Goal: Task Accomplishment & Management: Manage account settings

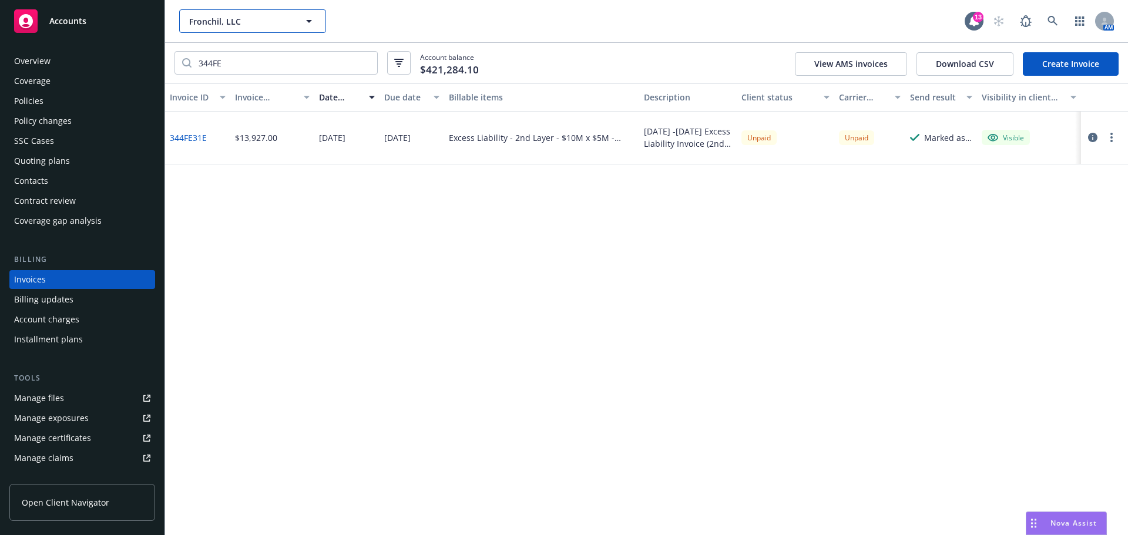
click at [231, 18] on span "Fronchil, LLC" at bounding box center [240, 21] width 102 height 12
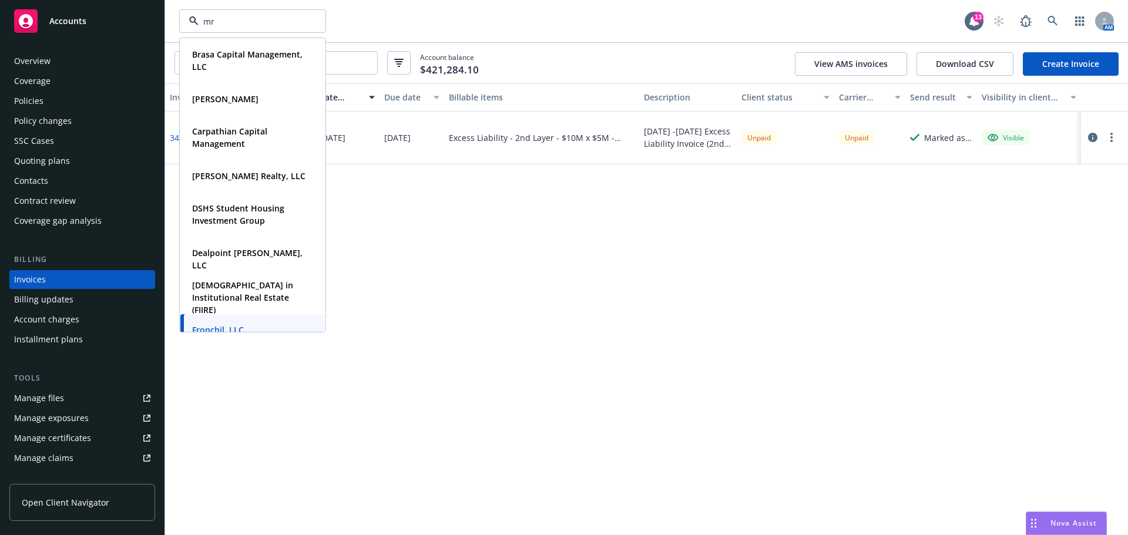
type input "mrk"
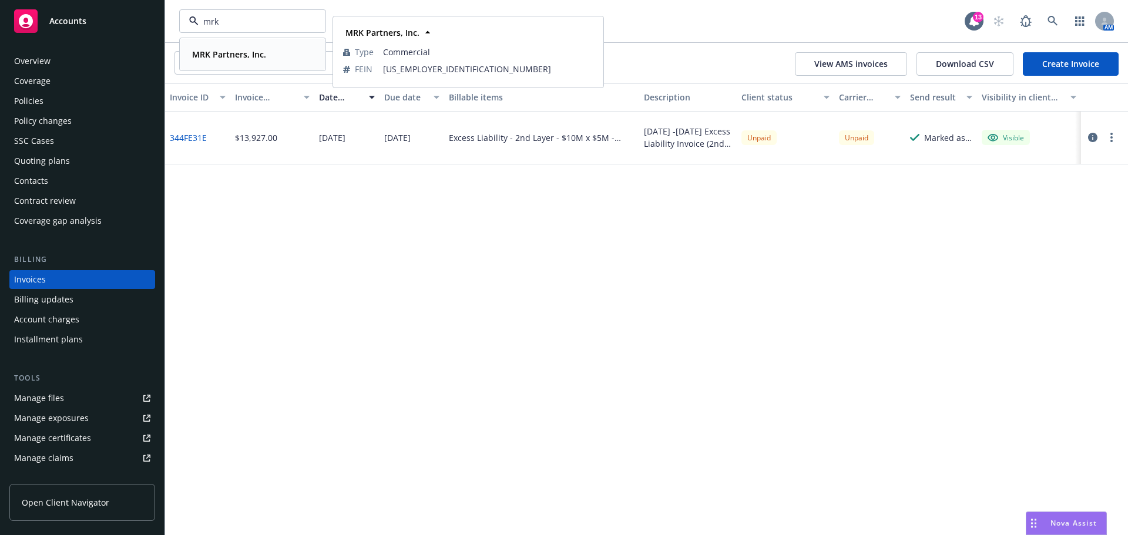
click at [227, 58] on strong "MRK Partners, Inc." at bounding box center [229, 54] width 74 height 11
click at [22, 103] on div "Policies" at bounding box center [28, 101] width 29 height 19
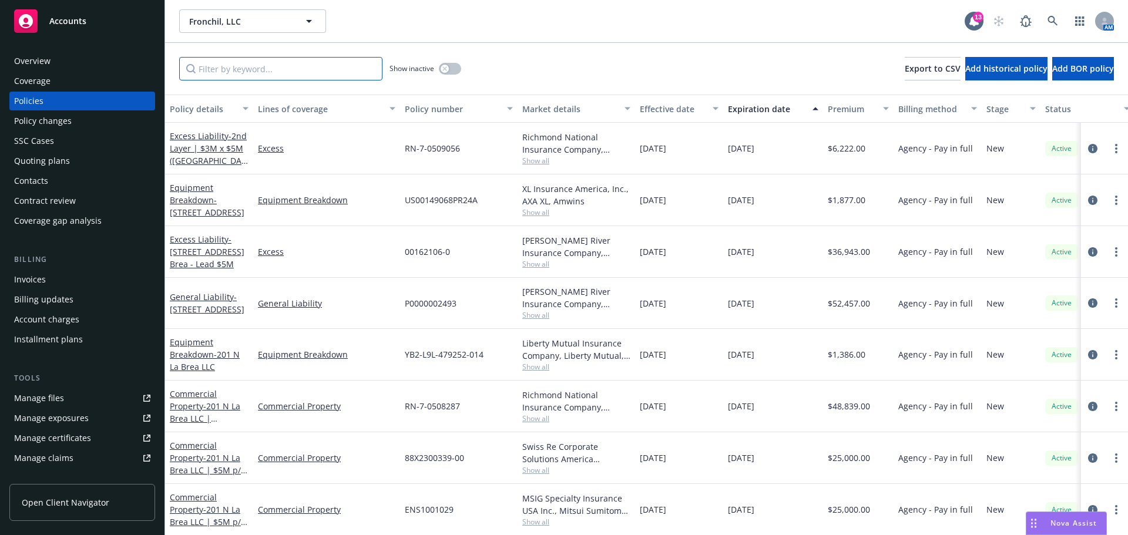
click at [245, 59] on input "Filter by keyword..." at bounding box center [280, 68] width 203 height 23
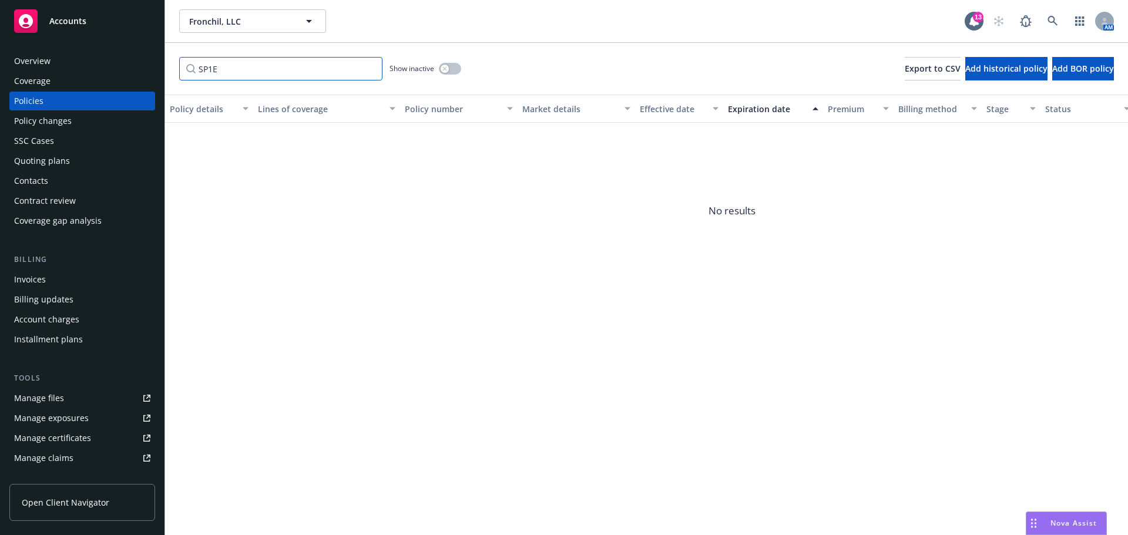
type input "SP1E"
click at [251, 29] on button "Fronchil, LLC" at bounding box center [252, 20] width 147 height 23
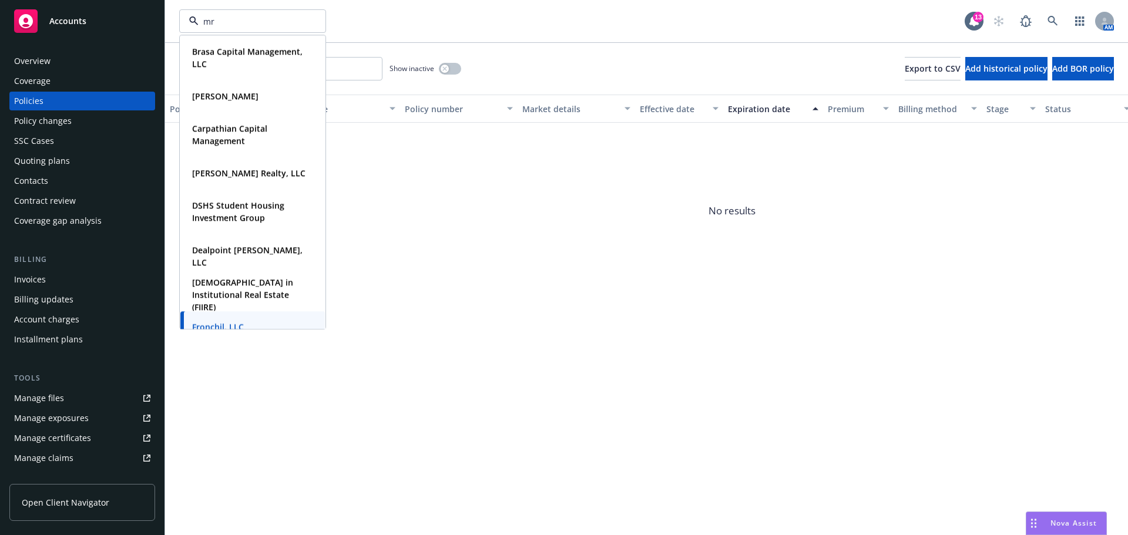
type input "mrk"
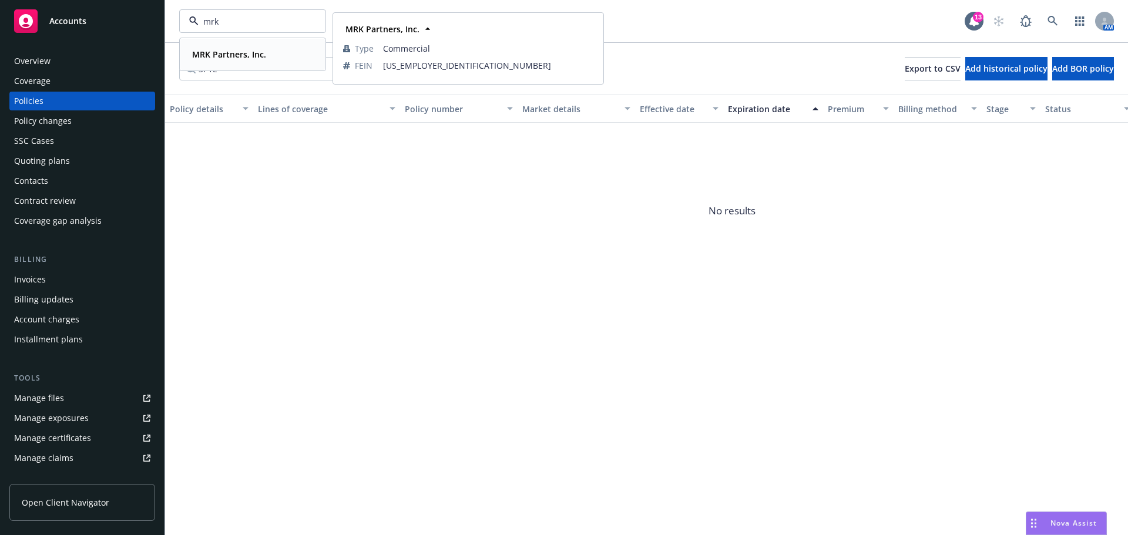
click at [237, 64] on div "MRK Partners, Inc. Type Commercial FEIN [US_EMPLOYER_IDENTIFICATION_NUMBER]" at bounding box center [252, 54] width 145 height 31
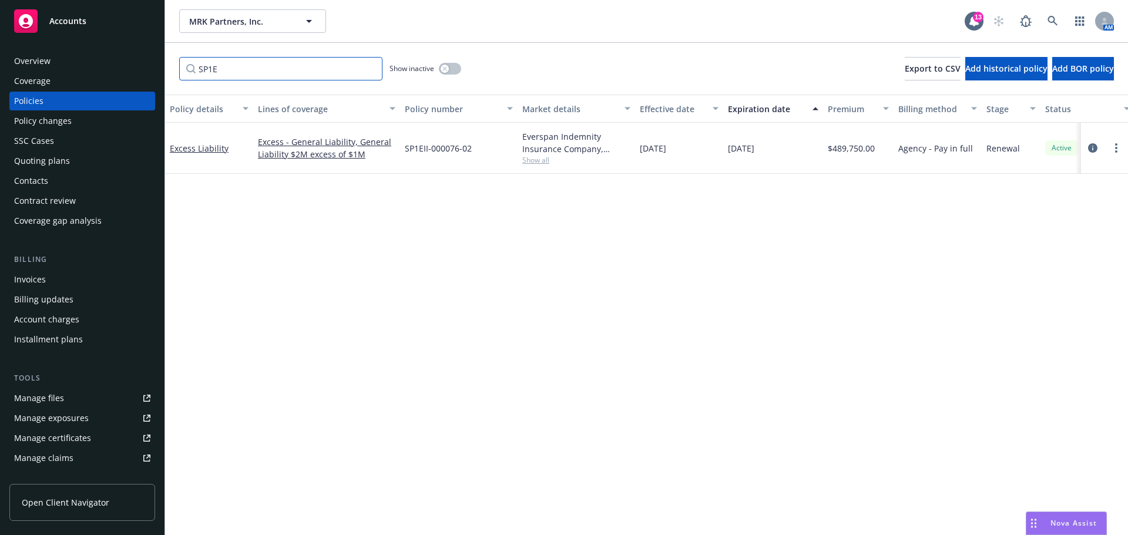
click at [238, 70] on input "SP1E" at bounding box center [280, 68] width 203 height 23
click at [257, 71] on input "SP1E" at bounding box center [280, 68] width 203 height 23
drag, startPoint x: 271, startPoint y: 70, endPoint x: 90, endPoint y: 66, distance: 181.0
click at [90, 66] on div "Accounts Overview Coverage Policies Policy changes SSC Cases Quoting plans Cont…" at bounding box center [564, 267] width 1128 height 535
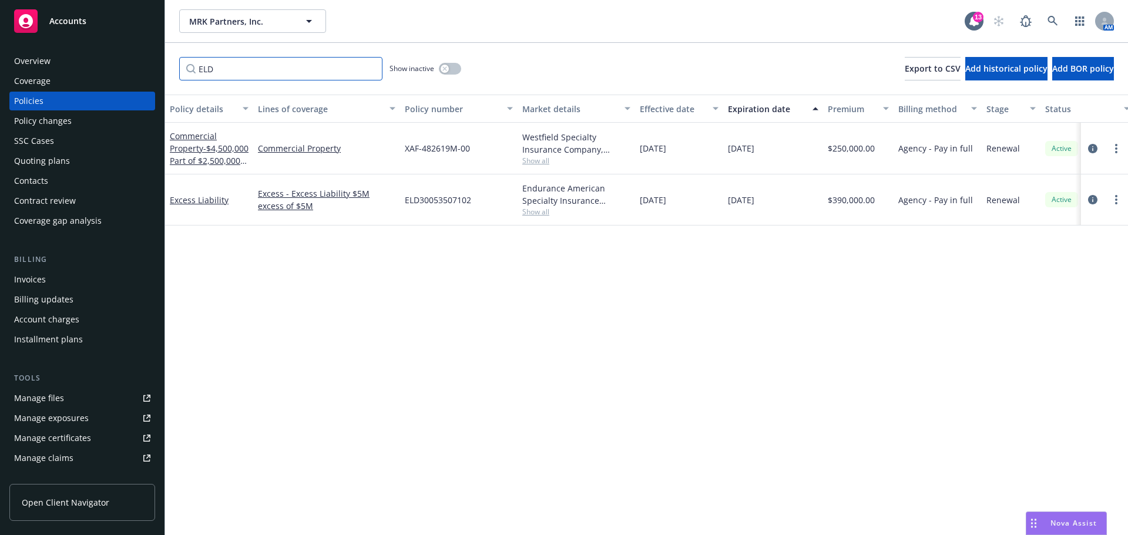
type input "ELD"
click at [1096, 201] on icon "circleInformation" at bounding box center [1092, 199] width 9 height 9
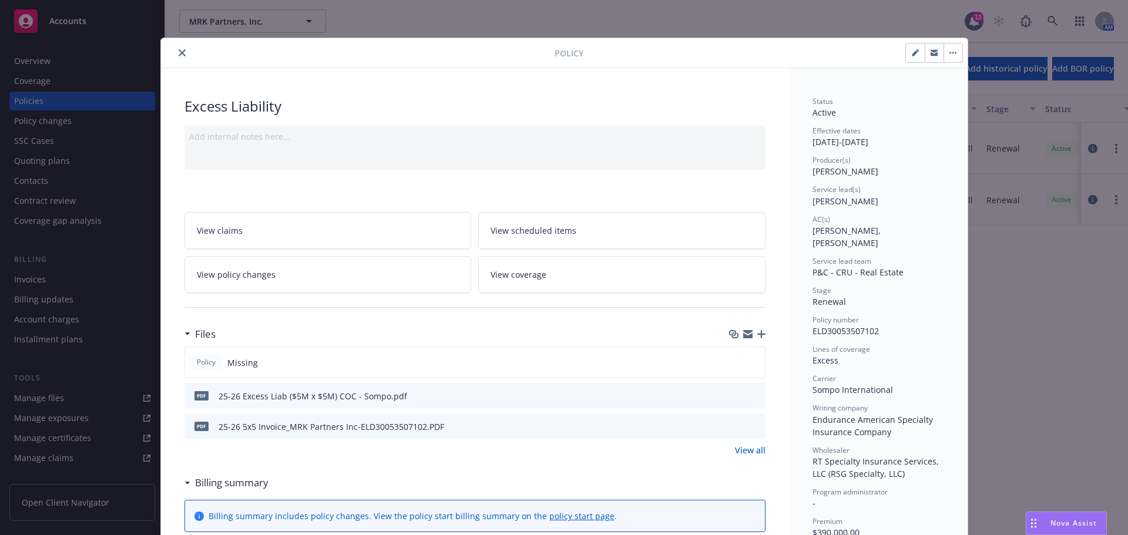
click at [757, 335] on icon "button" at bounding box center [761, 334] width 8 height 8
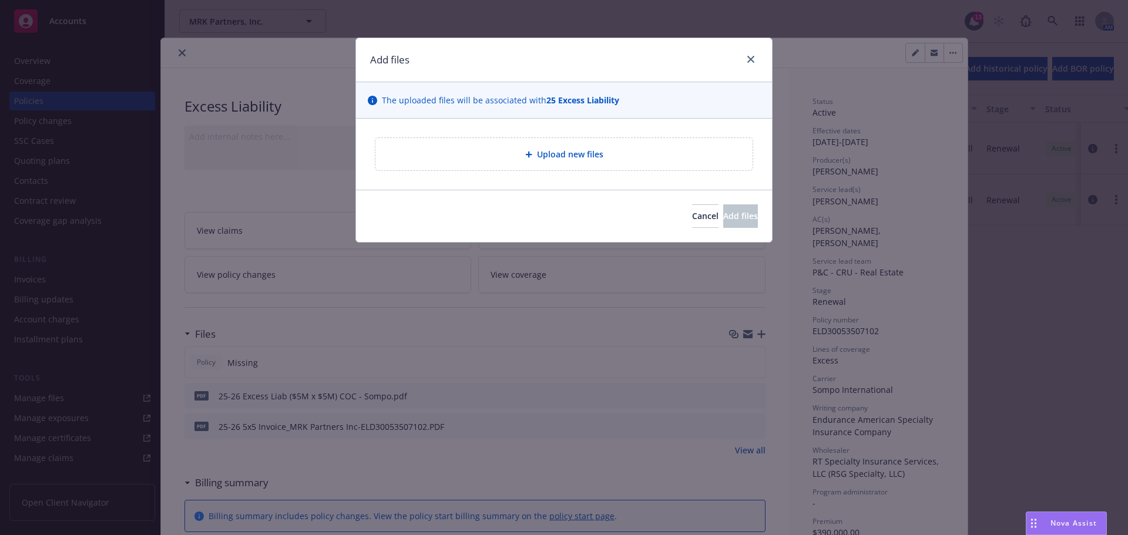
type textarea "x"
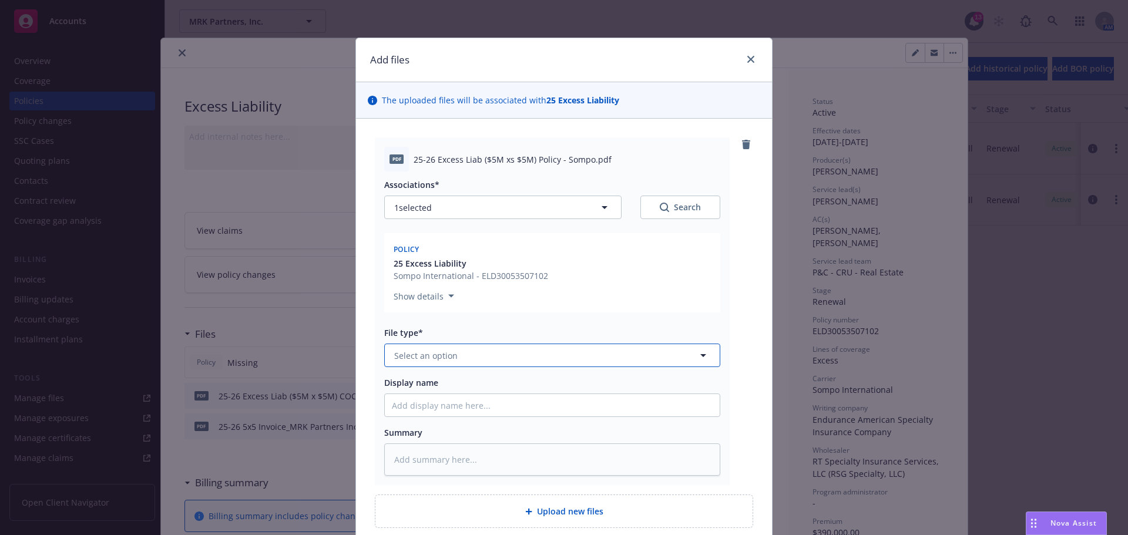
click at [448, 362] on button "Select an option" at bounding box center [552, 355] width 336 height 23
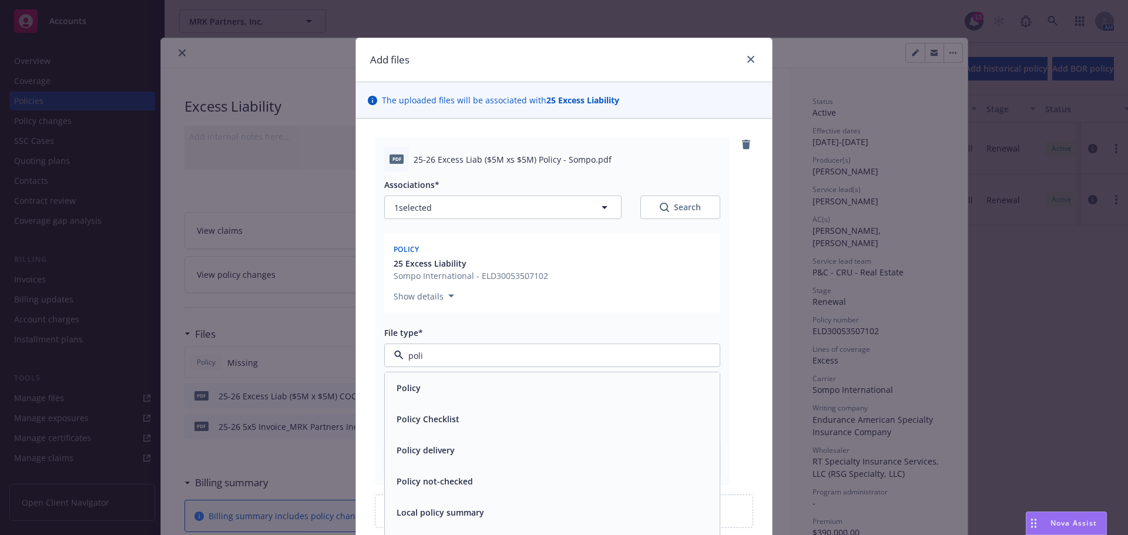
type input "polic"
click at [428, 385] on div "Policy" at bounding box center [552, 387] width 321 height 17
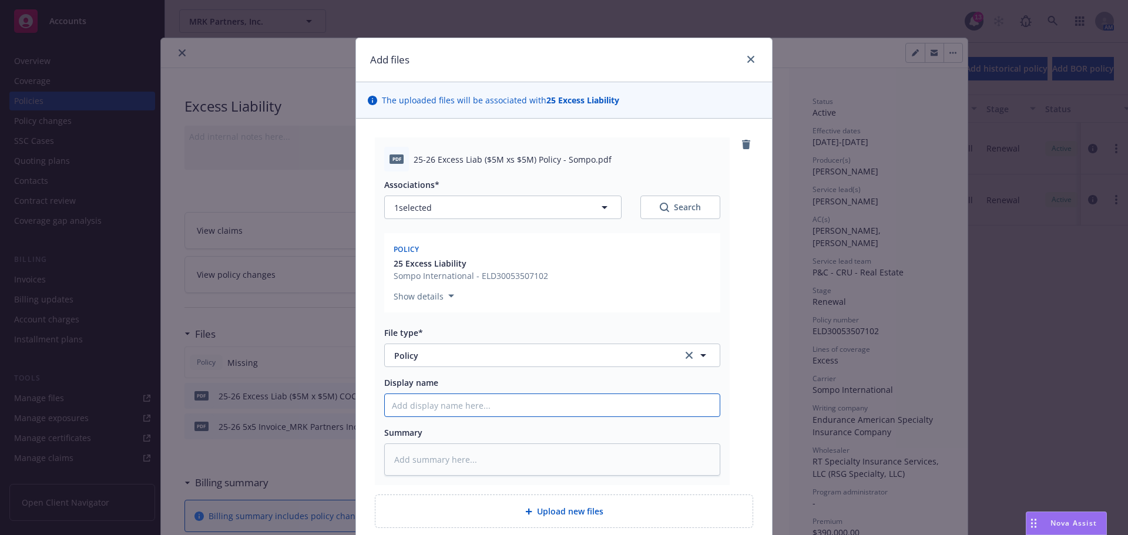
click at [434, 401] on input "Display name" at bounding box center [552, 405] width 335 height 22
paste input "25-26 Excess Liab ($5M xs $5M) Policy - Sompo"
type textarea "x"
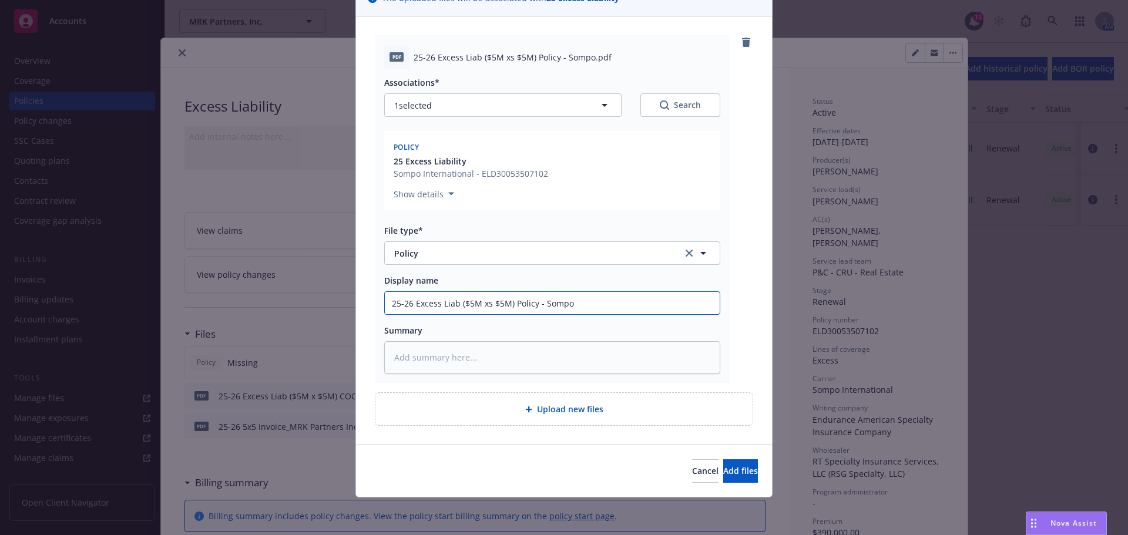
scroll to position [43, 0]
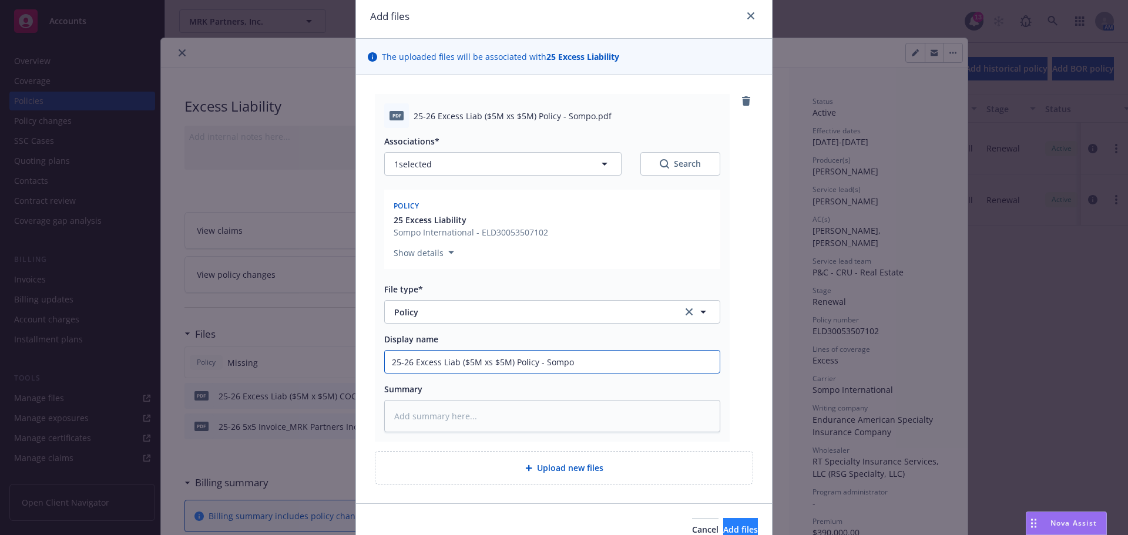
type input "25-26 Excess Liab ($5M xs $5M) Policy - Sompo"
click at [723, 529] on span "Add files" at bounding box center [740, 529] width 35 height 11
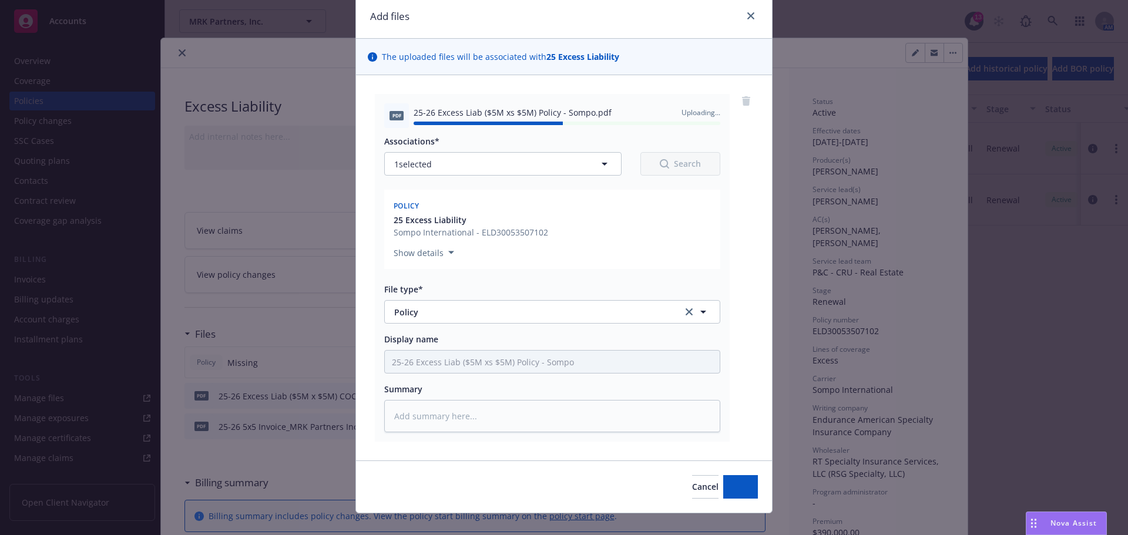
type textarea "x"
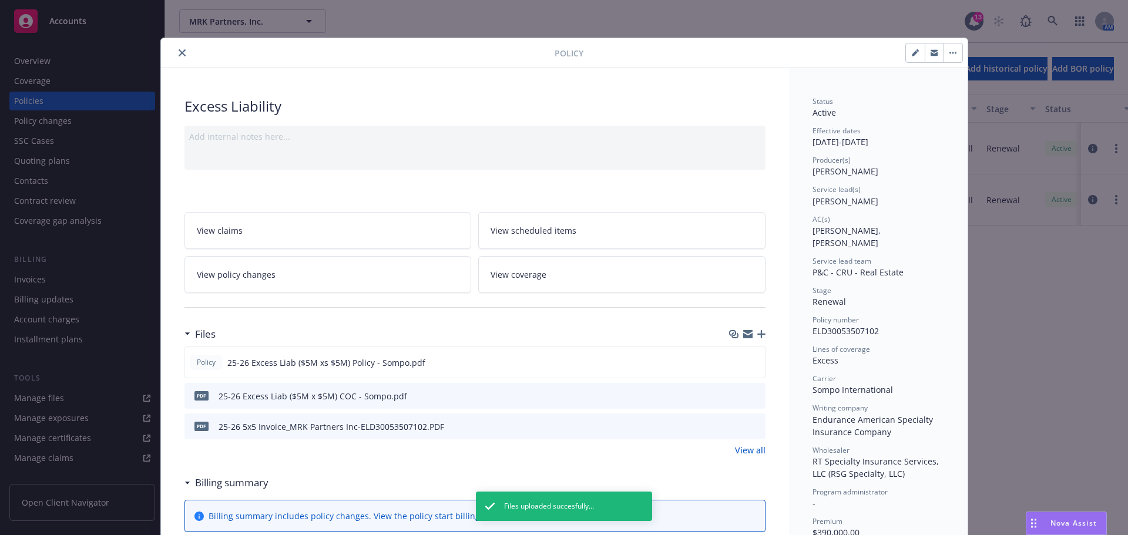
click at [179, 53] on icon "close" at bounding box center [182, 52] width 7 height 7
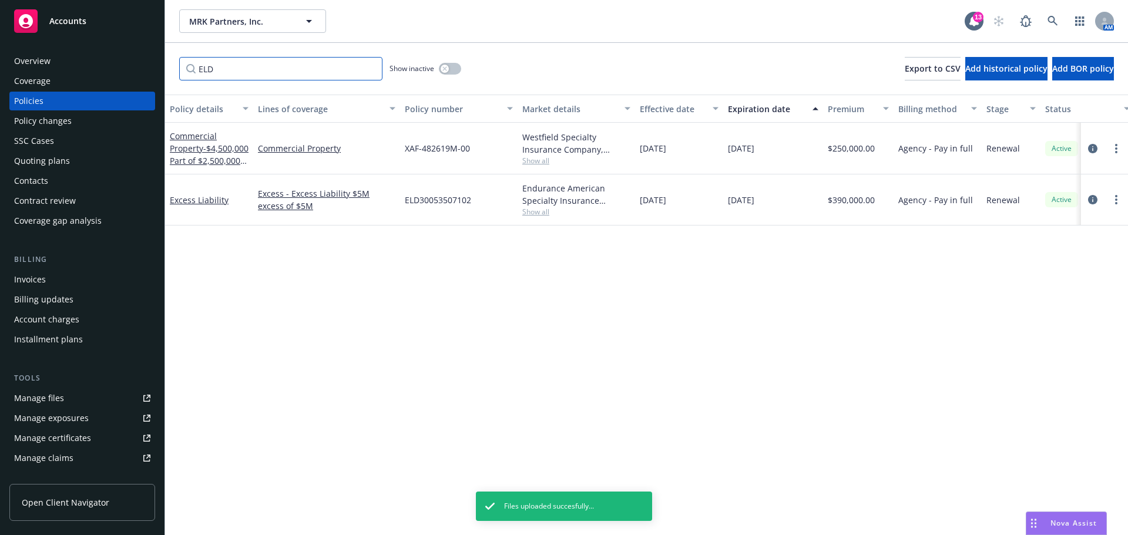
drag, startPoint x: 293, startPoint y: 73, endPoint x: 137, endPoint y: 70, distance: 155.7
click at [137, 70] on div "Accounts Overview Coverage Policies Policy changes SSC Cases Quoting plans Cont…" at bounding box center [564, 267] width 1128 height 535
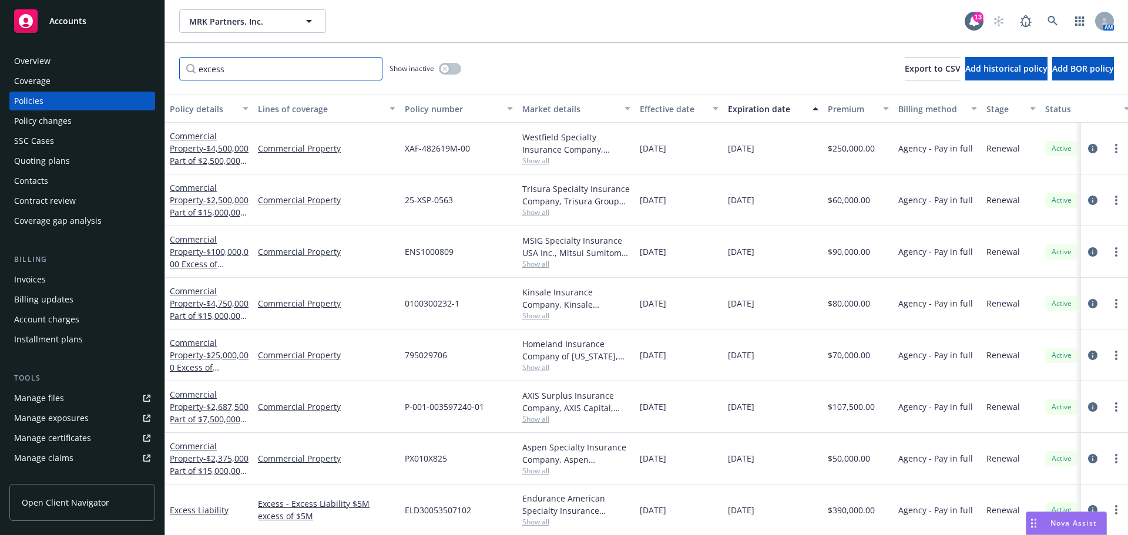
drag, startPoint x: 270, startPoint y: 73, endPoint x: 103, endPoint y: 68, distance: 167.5
click at [103, 68] on div "Accounts Overview Coverage Policies Policy changes SSC Cases Quoting plans Cont…" at bounding box center [564, 267] width 1128 height 535
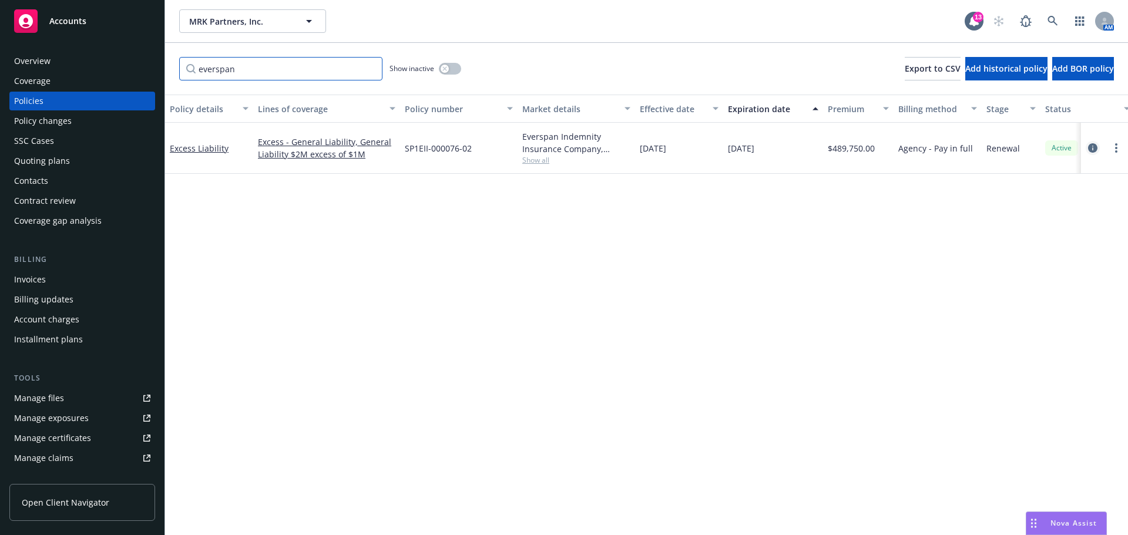
type input "everspan"
click at [1091, 147] on icon "circleInformation" at bounding box center [1092, 147] width 9 height 9
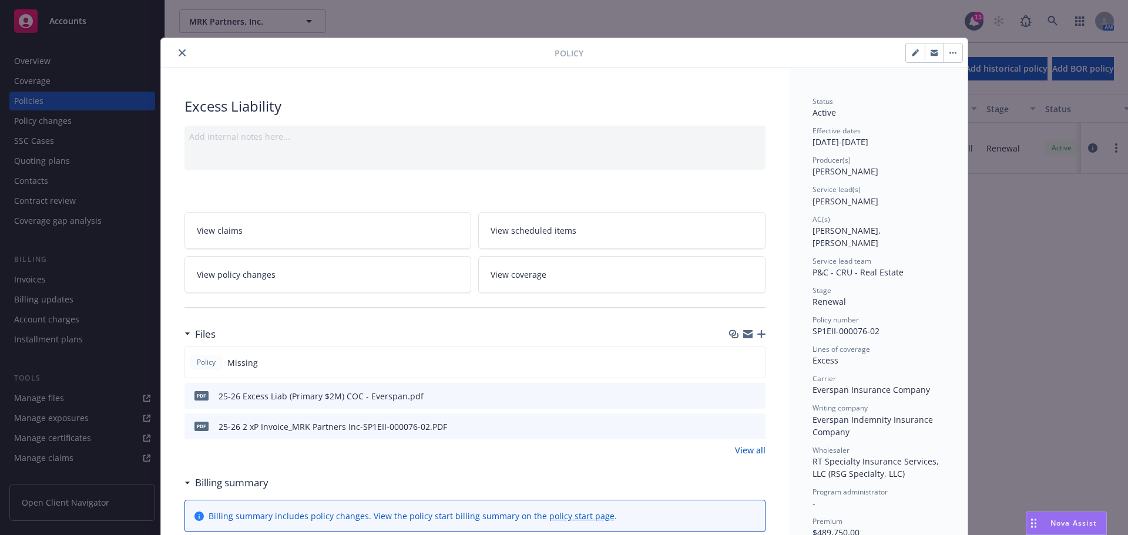
click at [757, 336] on icon "button" at bounding box center [761, 334] width 8 height 8
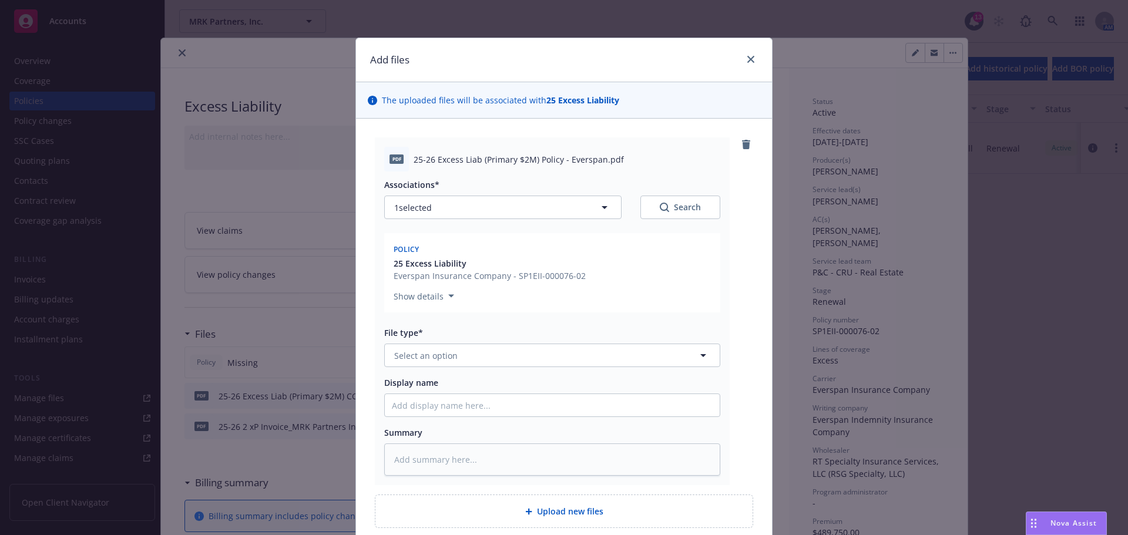
drag, startPoint x: 469, startPoint y: 432, endPoint x: 470, endPoint y: 411, distance: 21.8
click at [468, 432] on div "Summary" at bounding box center [552, 432] width 336 height 12
click at [469, 408] on input "Display name" at bounding box center [552, 405] width 335 height 22
paste input "25-26 Excess Liab (Primary $2M) Policy - Everspan"
type textarea "x"
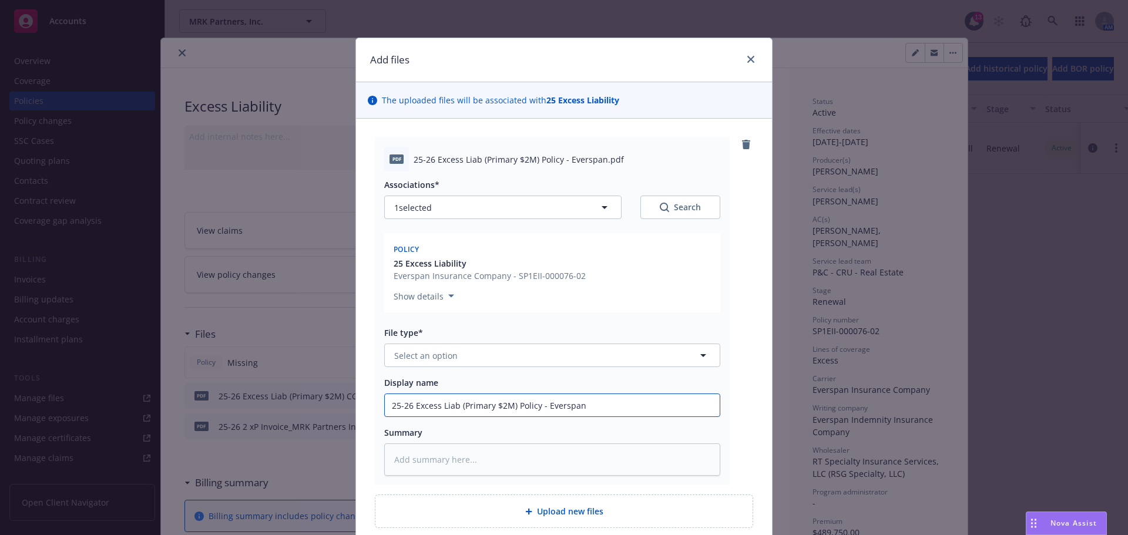
type input "25-26 Excess Liab (Primary $2M) Policy - Everspan"
click at [478, 353] on button "Select an option" at bounding box center [552, 355] width 336 height 23
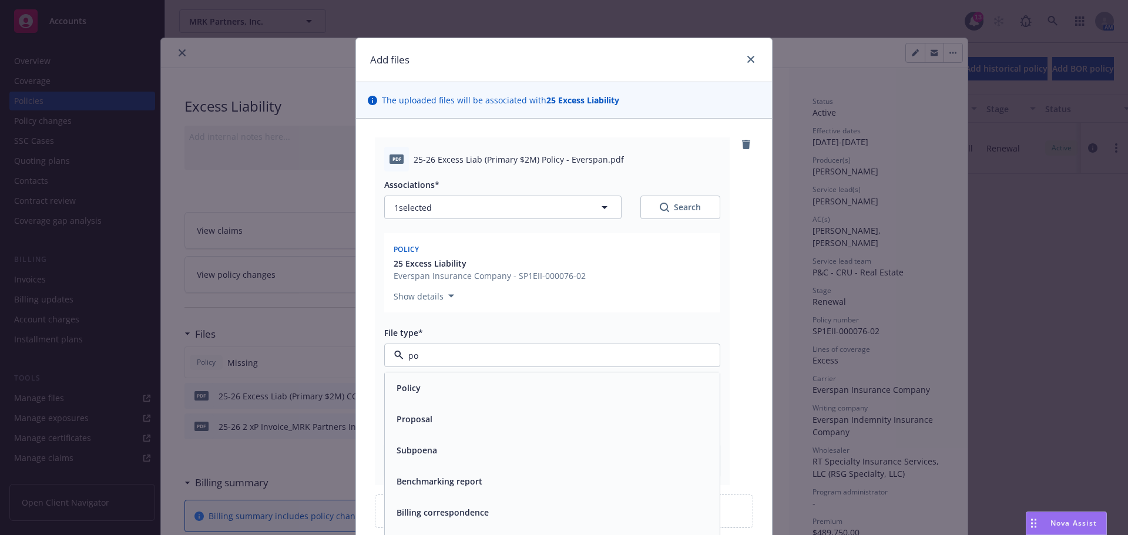
type input "pol"
click at [444, 396] on div "Policy" at bounding box center [552, 387] width 321 height 17
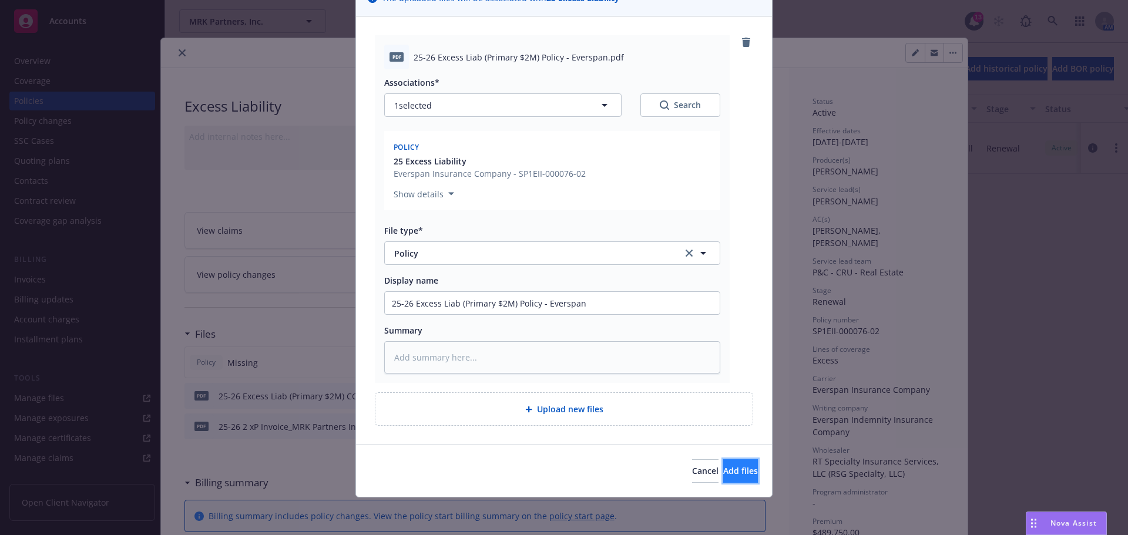
click at [724, 478] on button "Add files" at bounding box center [740, 470] width 35 height 23
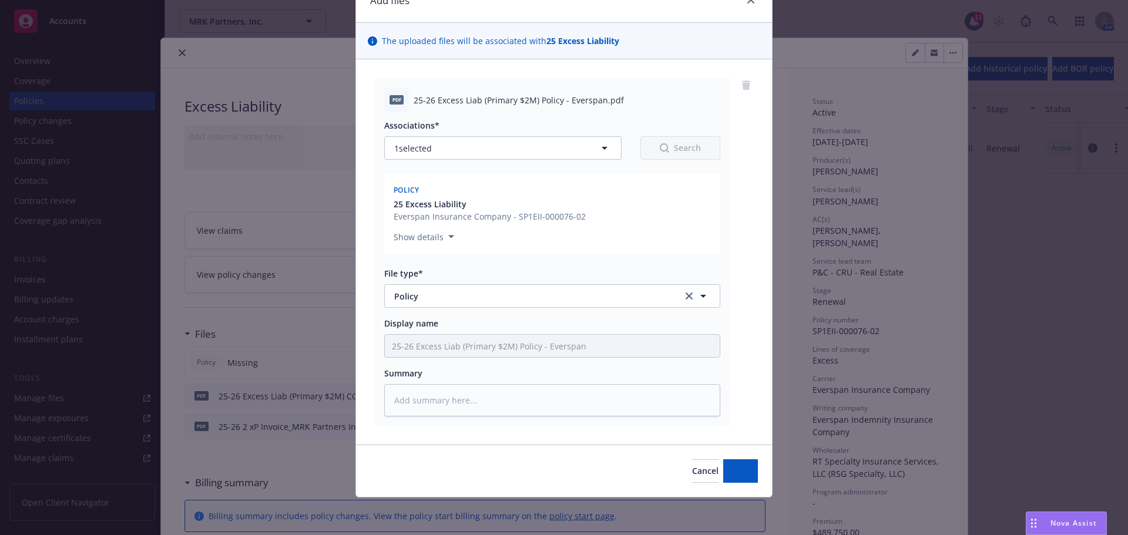
scroll to position [59, 0]
type textarea "x"
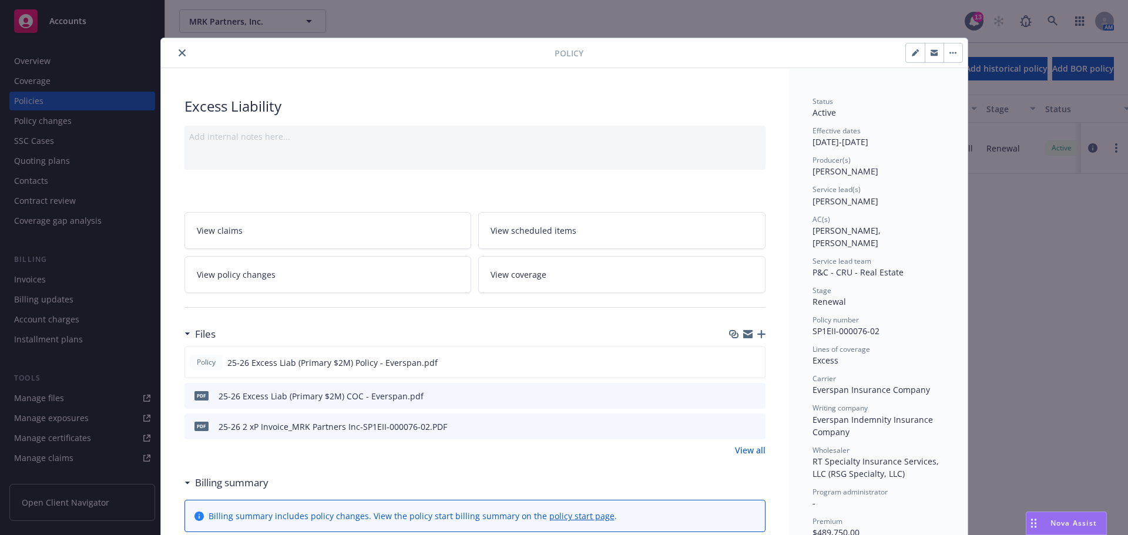
click at [181, 53] on button "close" at bounding box center [182, 53] width 14 height 14
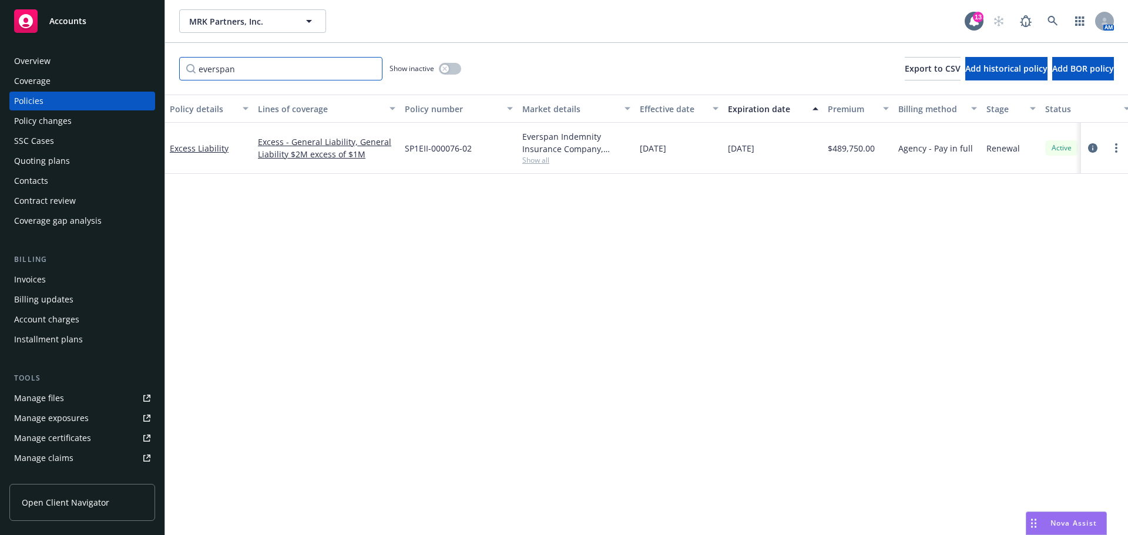
click at [247, 67] on input "everspan" at bounding box center [280, 68] width 203 height 23
drag, startPoint x: 268, startPoint y: 68, endPoint x: 93, endPoint y: 76, distance: 175.2
click at [93, 76] on div "Accounts Overview Coverage Policies Policy changes SSC Cases Quoting plans Cont…" at bounding box center [564, 267] width 1128 height 535
type input "ACS"
click at [1091, 151] on icon "circleInformation" at bounding box center [1092, 148] width 9 height 9
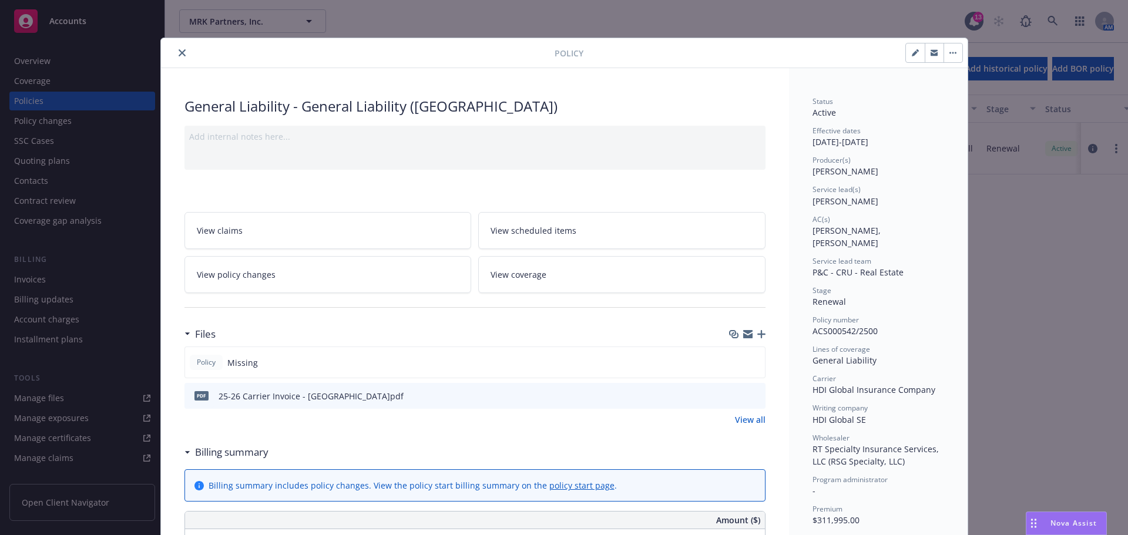
click at [757, 327] on div "Files" at bounding box center [474, 334] width 581 height 25
click at [757, 332] on icon "button" at bounding box center [761, 334] width 8 height 8
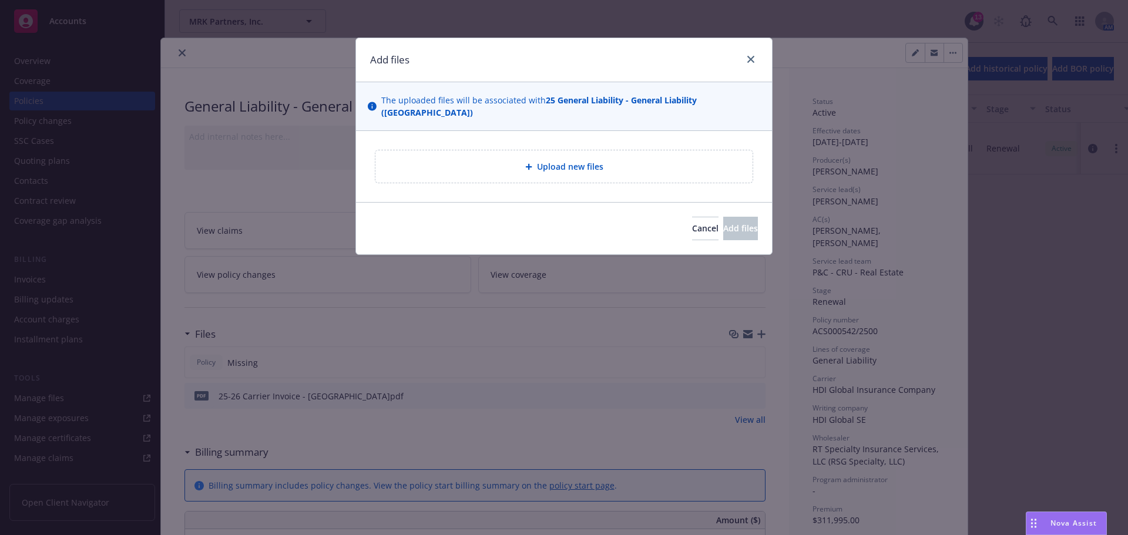
type textarea "x"
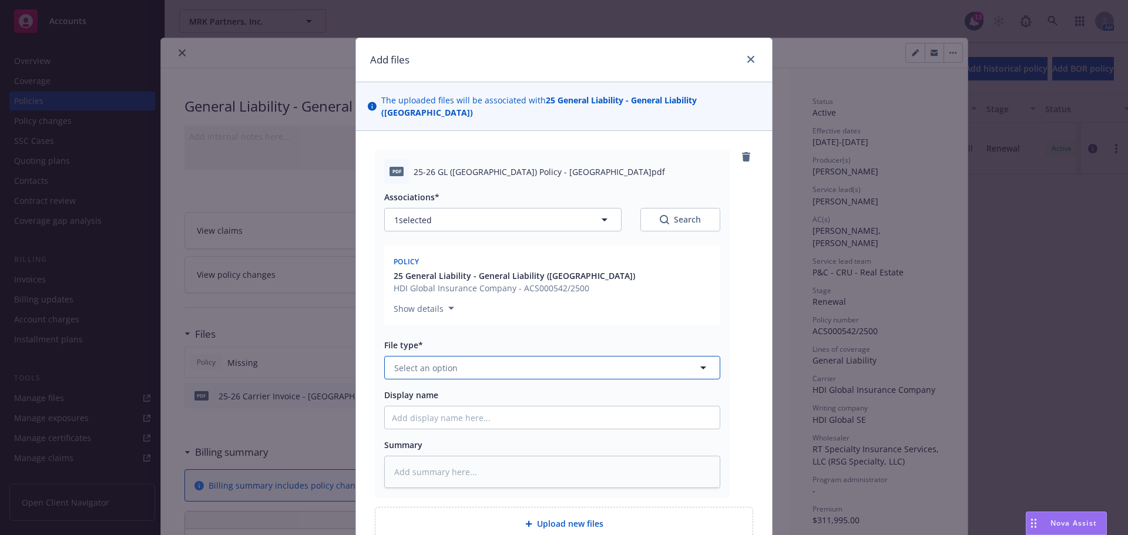
click at [452, 356] on button "Select an option" at bounding box center [552, 367] width 336 height 23
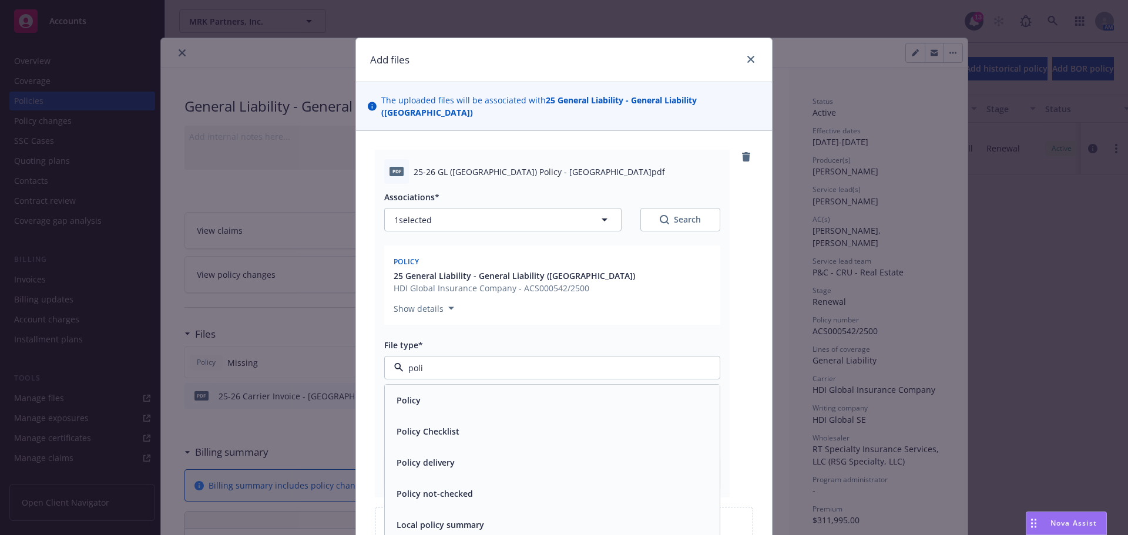
type input "polic"
click at [435, 392] on div "Policy" at bounding box center [552, 400] width 321 height 17
drag, startPoint x: 402, startPoint y: 401, endPoint x: 431, endPoint y: 398, distance: 29.6
click at [402, 407] on input "Display name" at bounding box center [552, 418] width 335 height 22
paste input "25-26 GL ([GEOGRAPHIC_DATA]) Policy - [GEOGRAPHIC_DATA]"
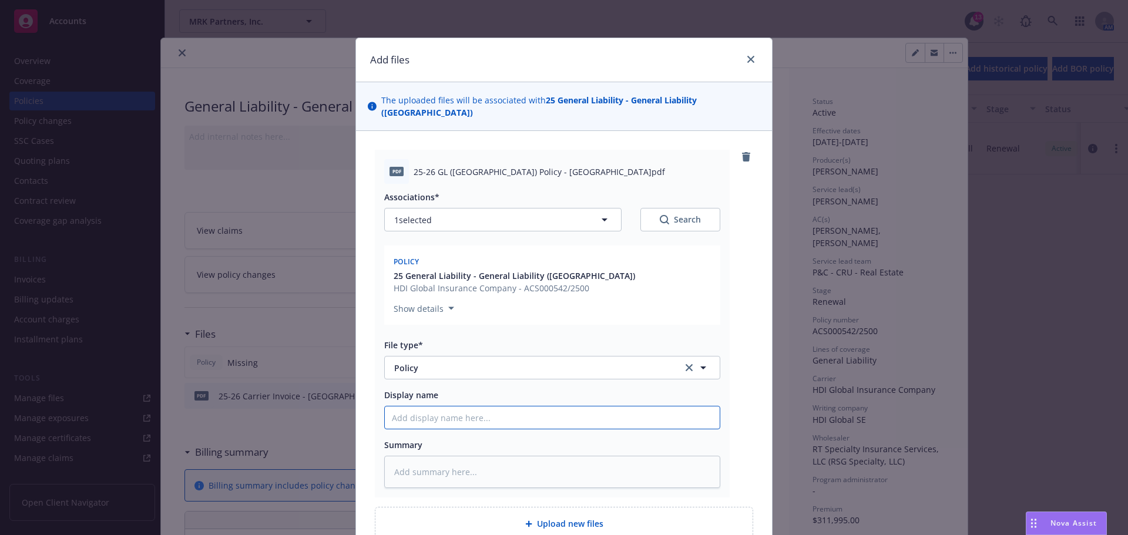
type textarea "x"
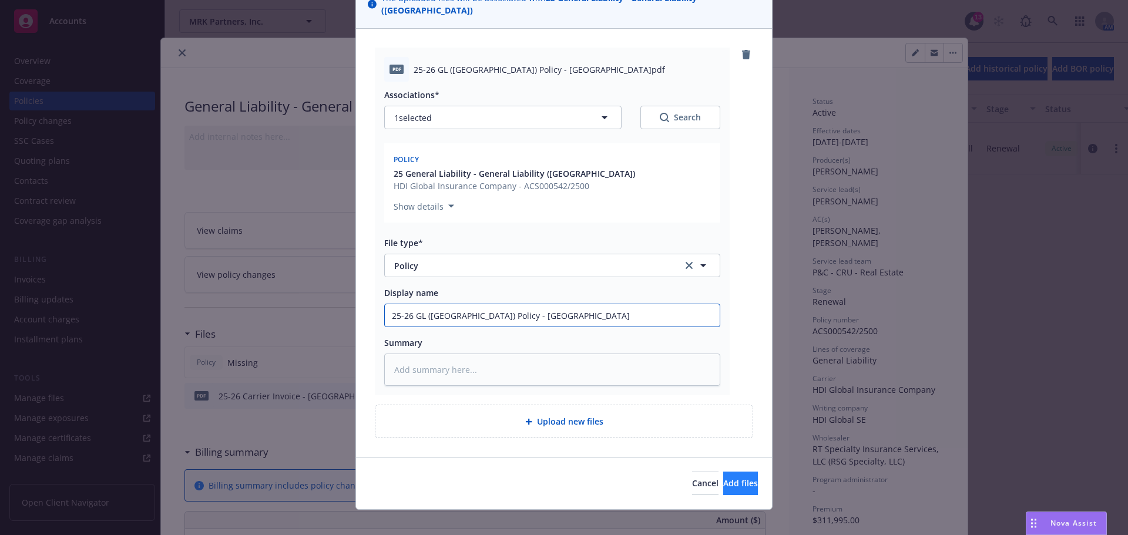
type input "25-26 GL ([GEOGRAPHIC_DATA]) Policy - [GEOGRAPHIC_DATA]"
click at [723, 472] on button "Add files" at bounding box center [740, 483] width 35 height 23
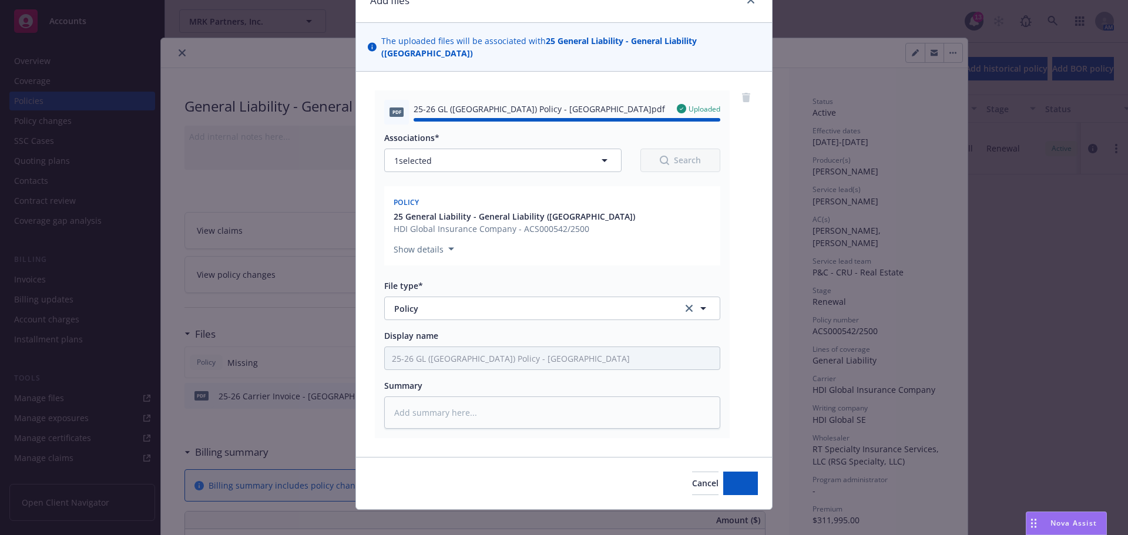
type textarea "x"
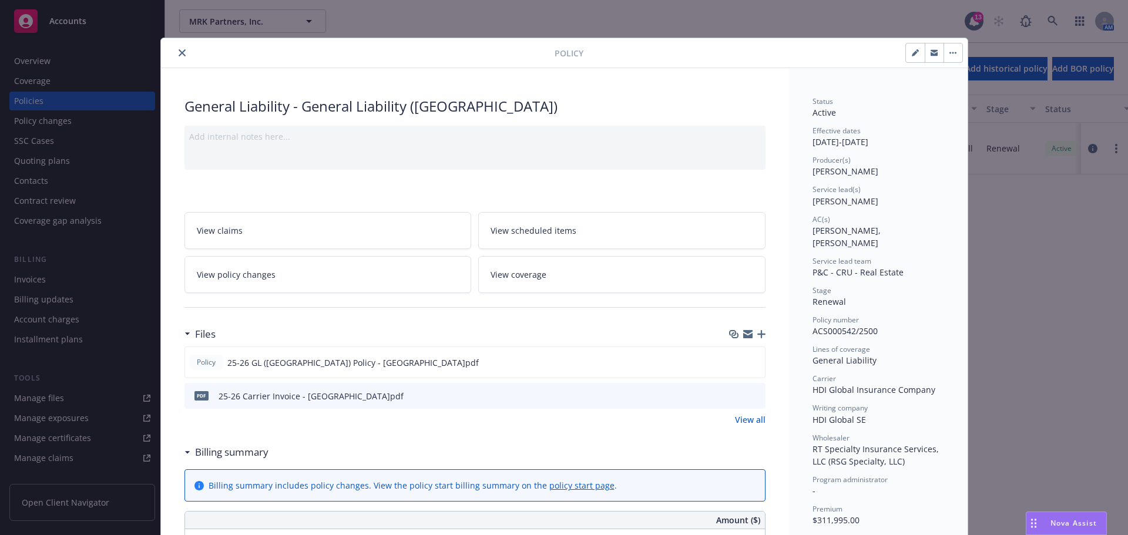
click at [180, 56] on button "close" at bounding box center [182, 53] width 14 height 14
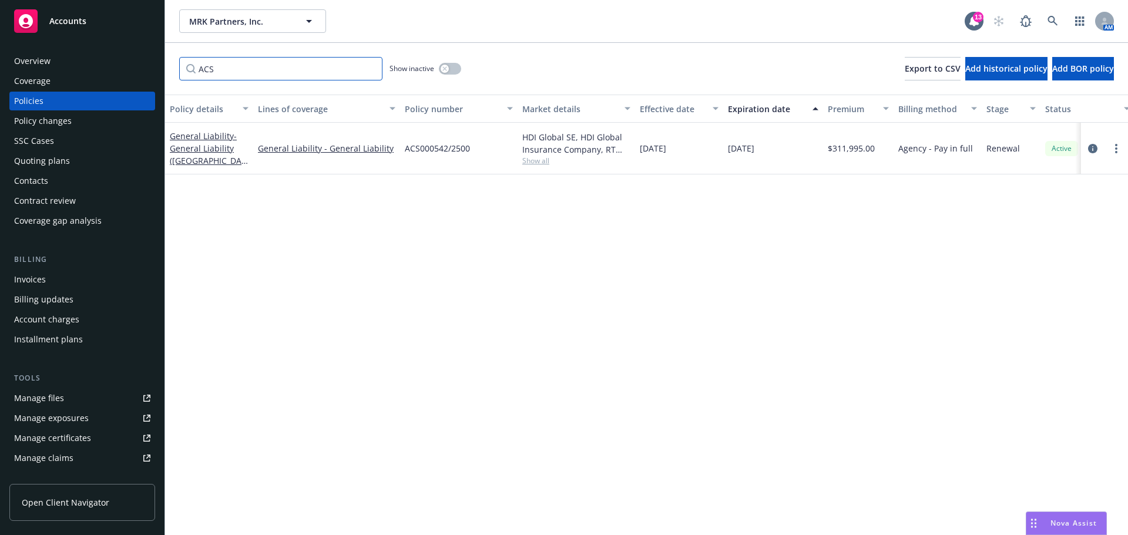
click at [250, 71] on input "ACS" at bounding box center [280, 68] width 203 height 23
drag, startPoint x: 228, startPoint y: 70, endPoint x: 140, endPoint y: 63, distance: 87.8
click at [140, 63] on div "Accounts Overview Coverage Policies Policy changes SSC Cases Quoting plans Cont…" at bounding box center [564, 267] width 1128 height 535
type input "JT"
click at [1090, 145] on icon "circleInformation" at bounding box center [1092, 147] width 9 height 9
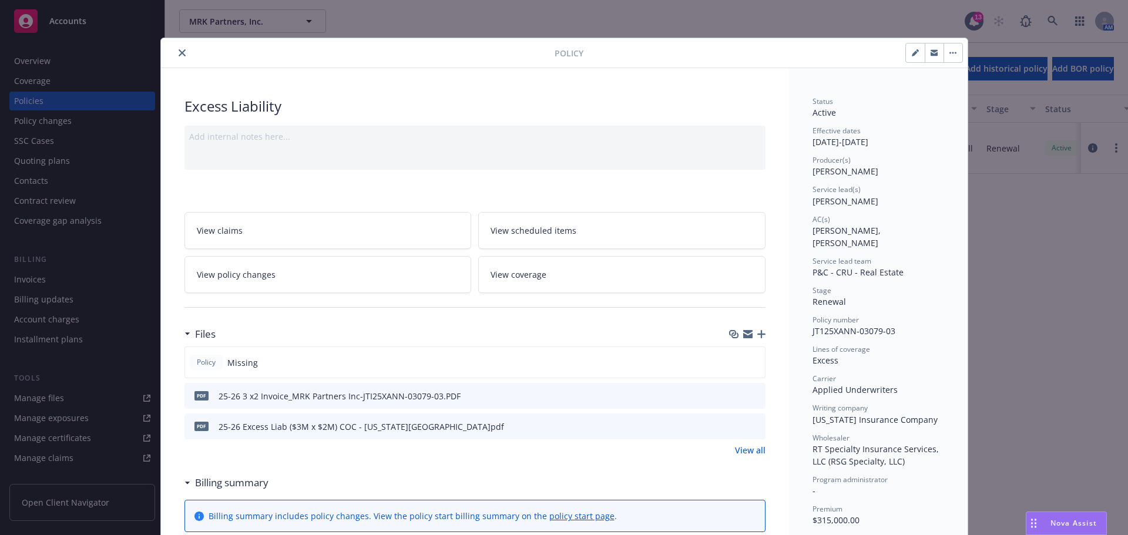
click at [757, 335] on icon "button" at bounding box center [761, 334] width 8 height 8
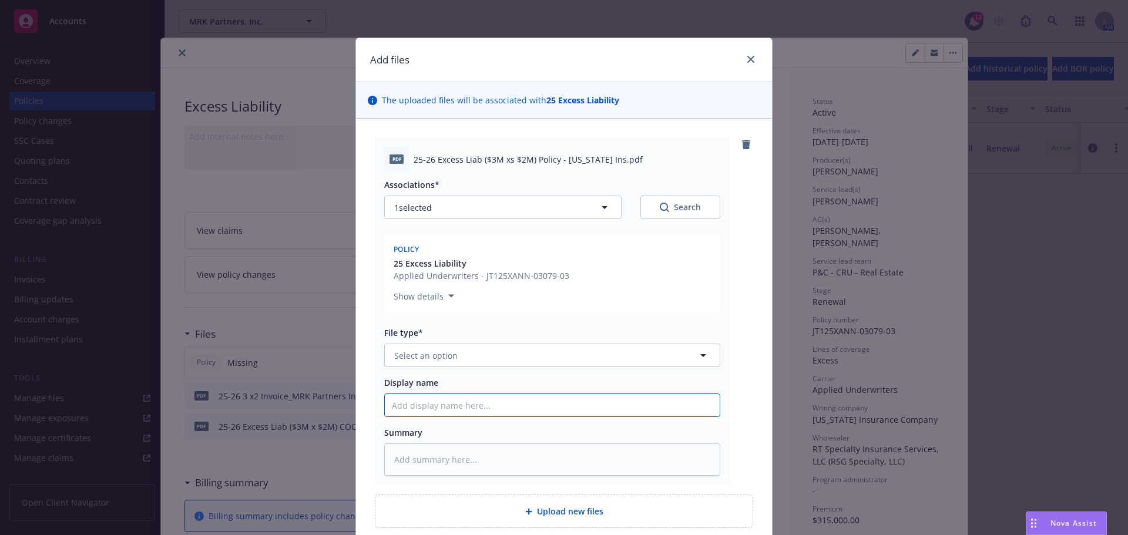
click at [462, 410] on input "Display name" at bounding box center [552, 405] width 335 height 22
paste input "25-26 Excess Liab ($3M xs $2M) Policy - [US_STATE] Ins"
type textarea "x"
type input "25-26 Excess Liab ($3M xs $2M) Policy - [US_STATE] Ins"
click at [482, 348] on button "Select an option" at bounding box center [552, 355] width 336 height 23
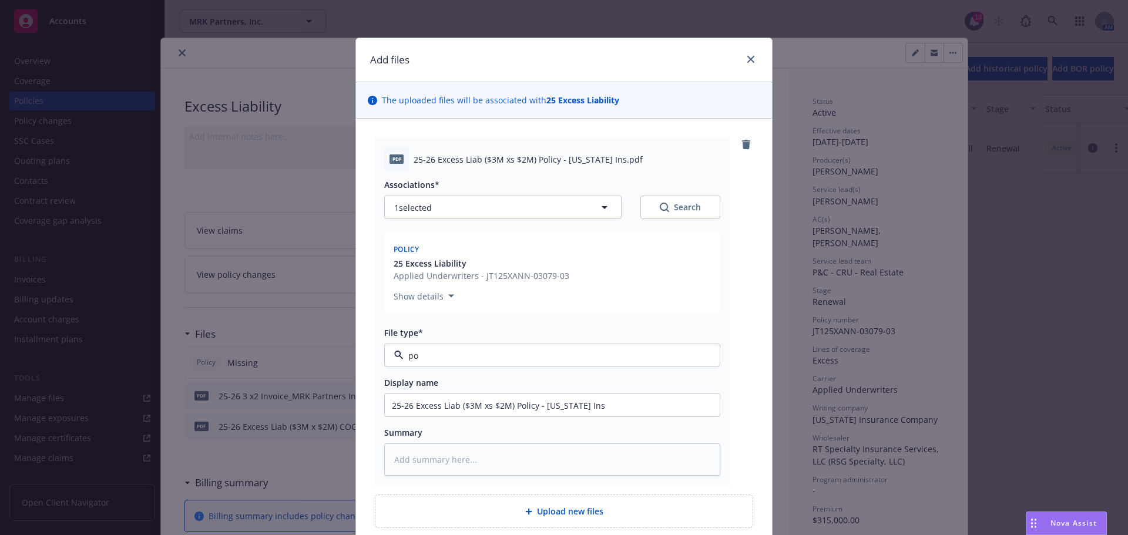
type input "pol"
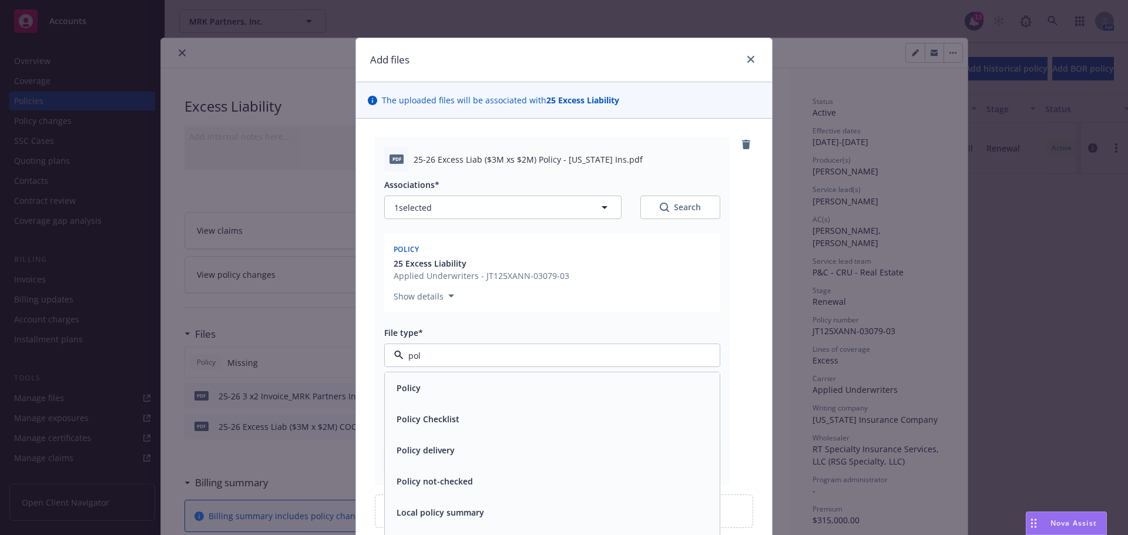
click at [459, 379] on div "Policy" at bounding box center [552, 387] width 321 height 17
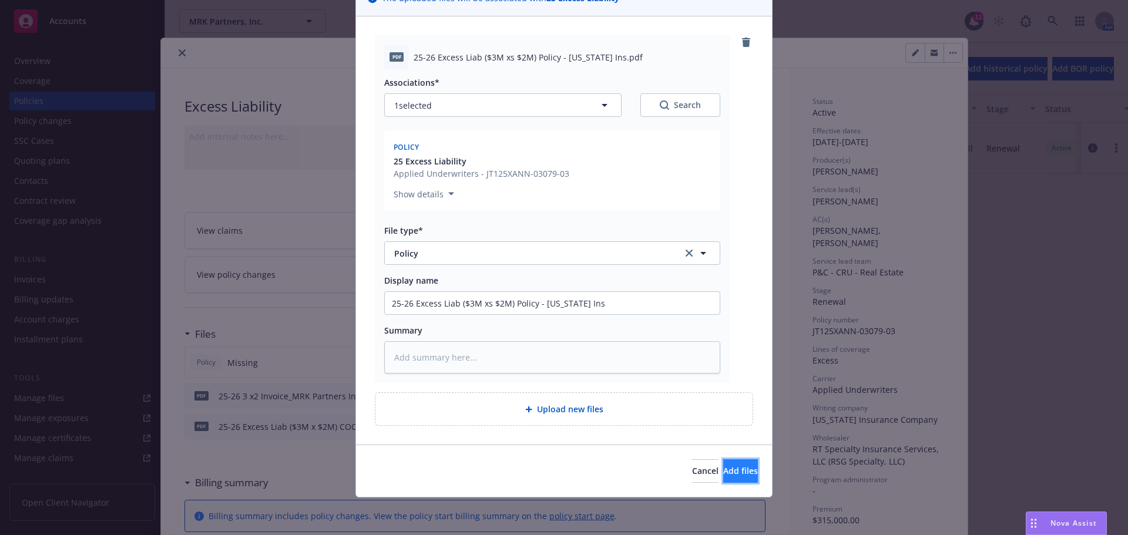
click at [753, 476] on button "Add files" at bounding box center [740, 470] width 35 height 23
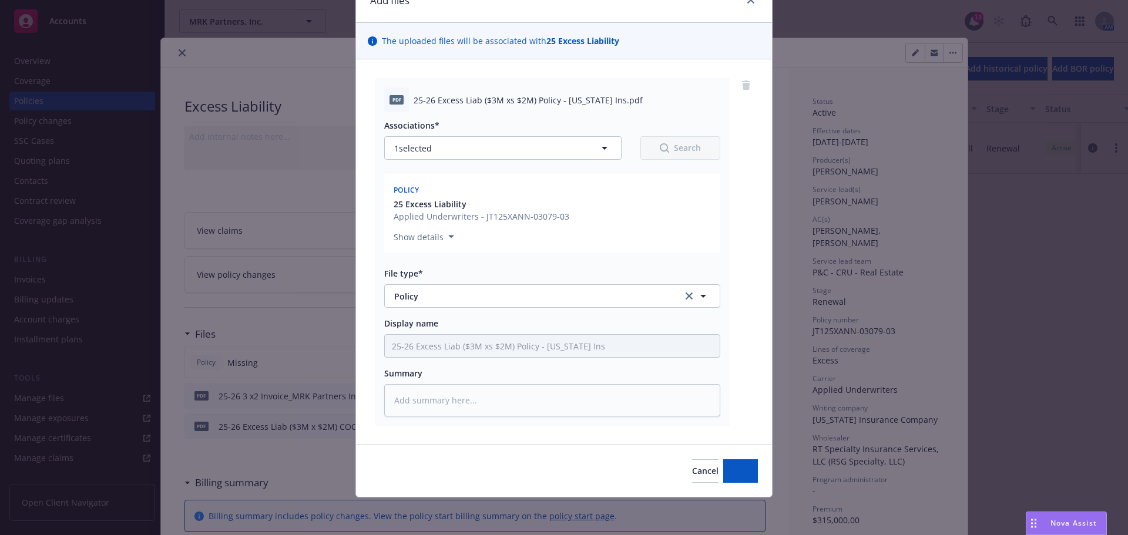
scroll to position [59, 0]
type textarea "x"
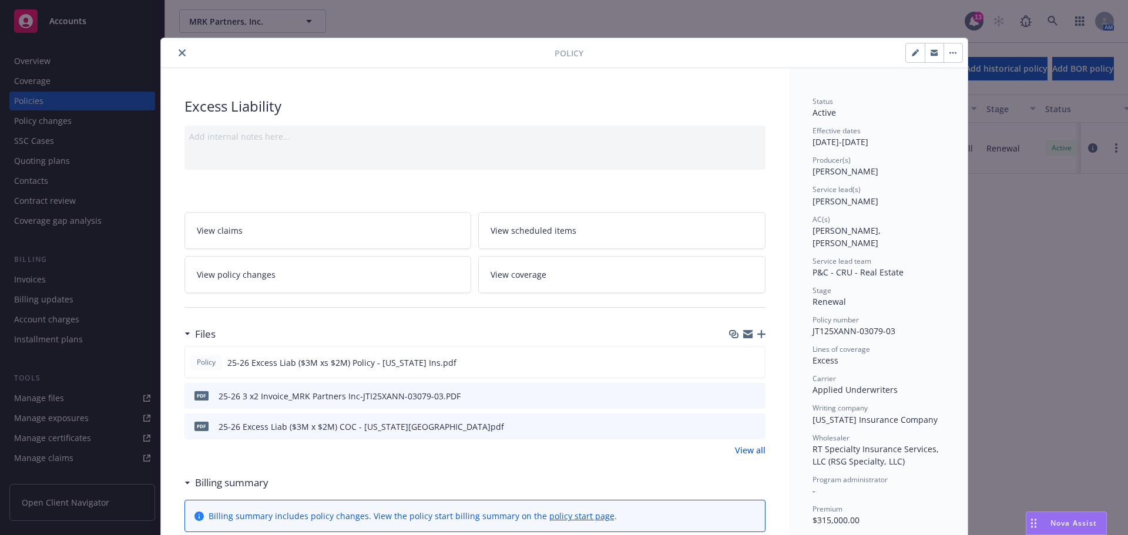
click at [179, 57] on button "close" at bounding box center [182, 53] width 14 height 14
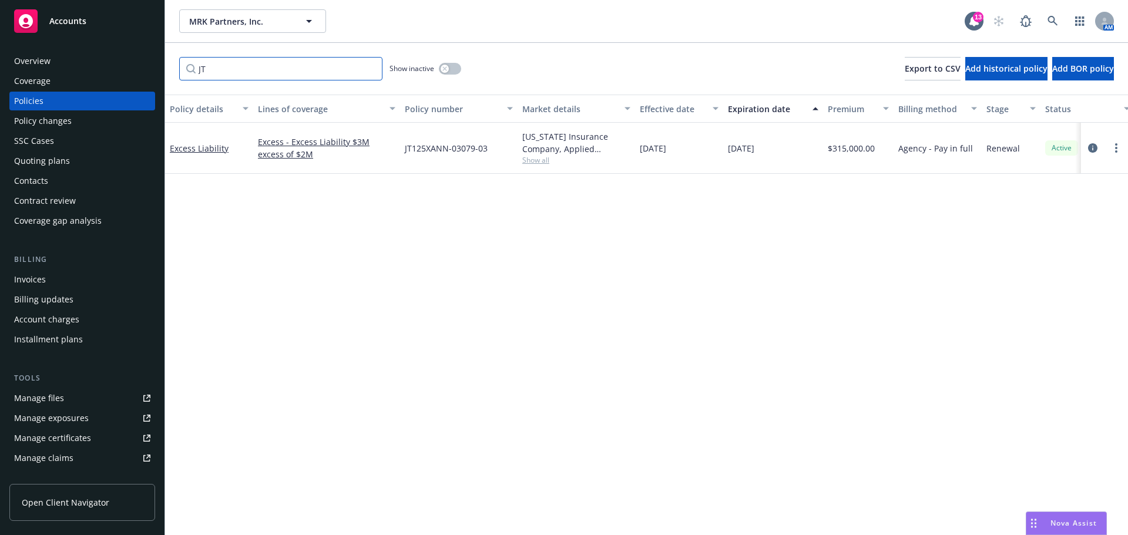
click at [233, 72] on input "JT" at bounding box center [280, 68] width 203 height 23
click at [367, 70] on input "JT" at bounding box center [280, 68] width 203 height 23
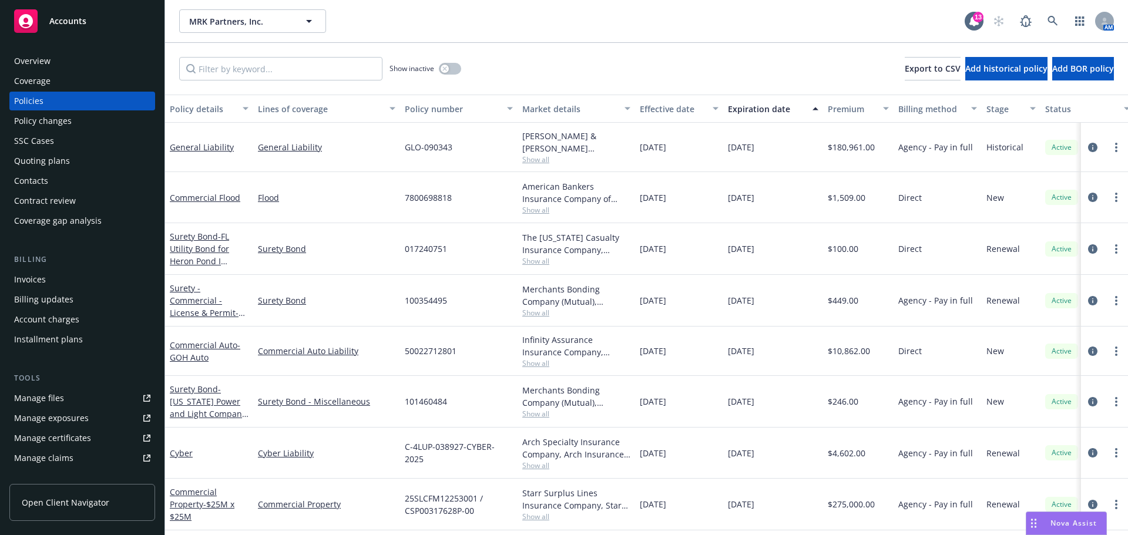
click at [53, 126] on div "Policy changes" at bounding box center [43, 121] width 58 height 19
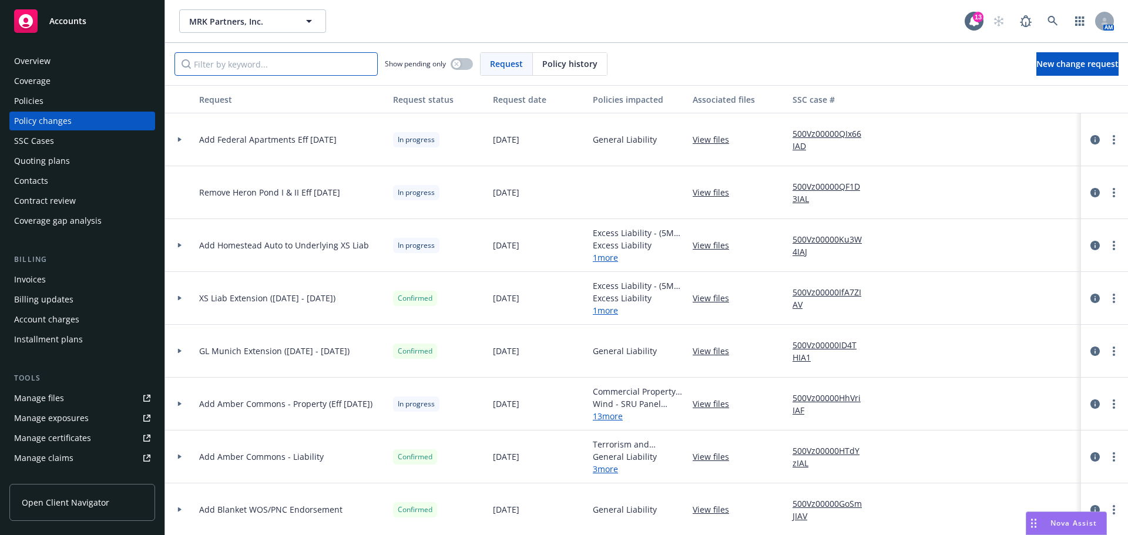
click at [315, 61] on input "Filter by keyword..." at bounding box center [275, 63] width 203 height 23
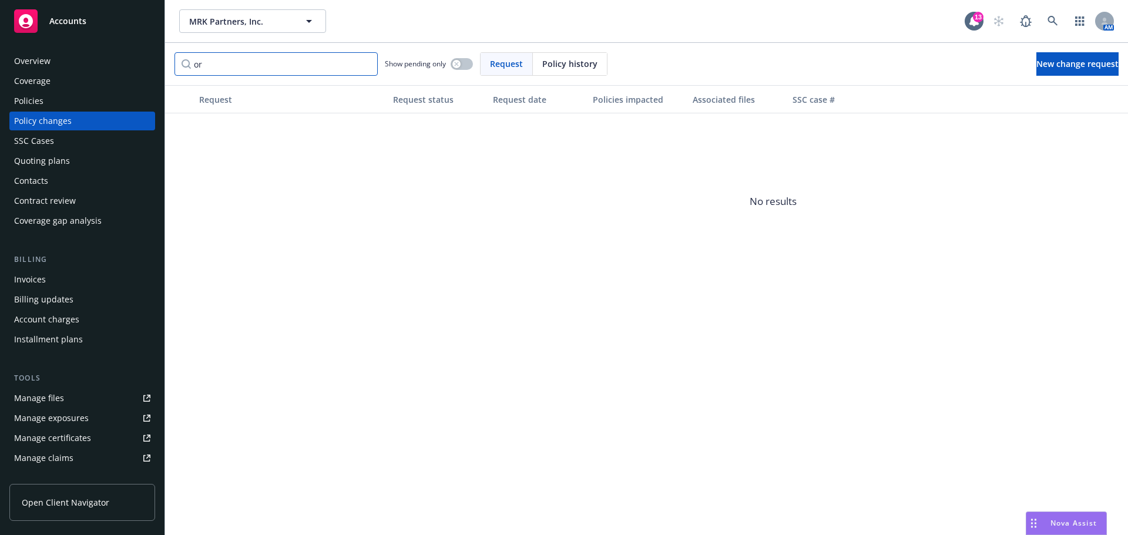
type input "o"
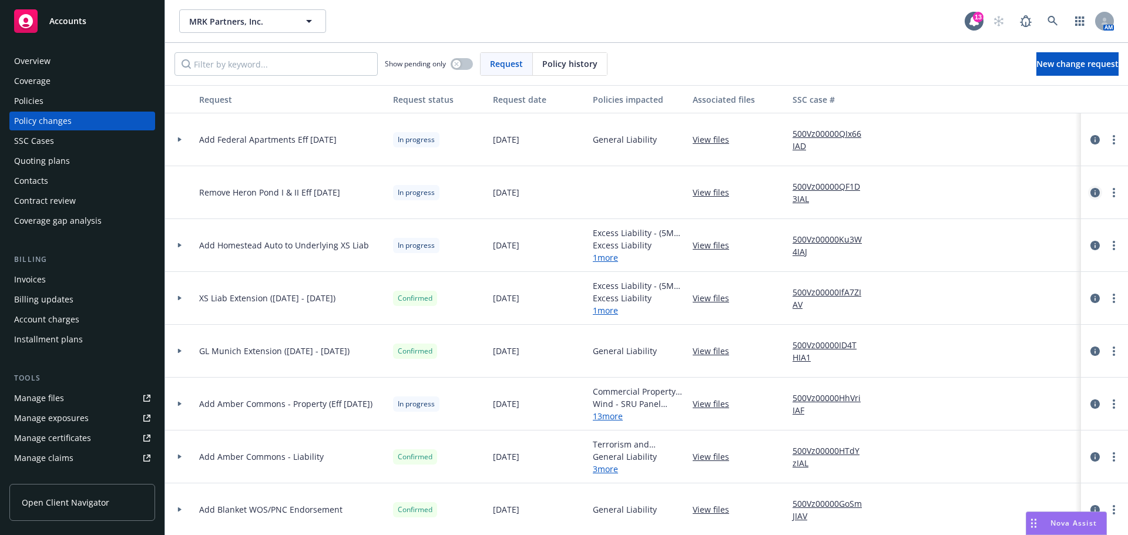
click at [1090, 191] on icon "circleInformation" at bounding box center [1094, 192] width 9 height 9
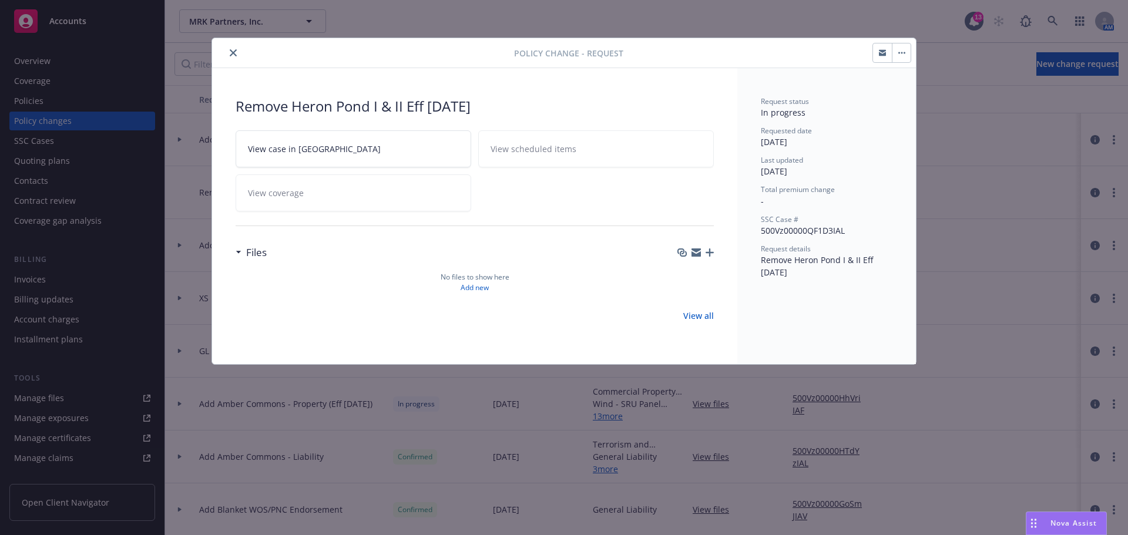
click at [231, 53] on icon "close" at bounding box center [233, 52] width 7 height 7
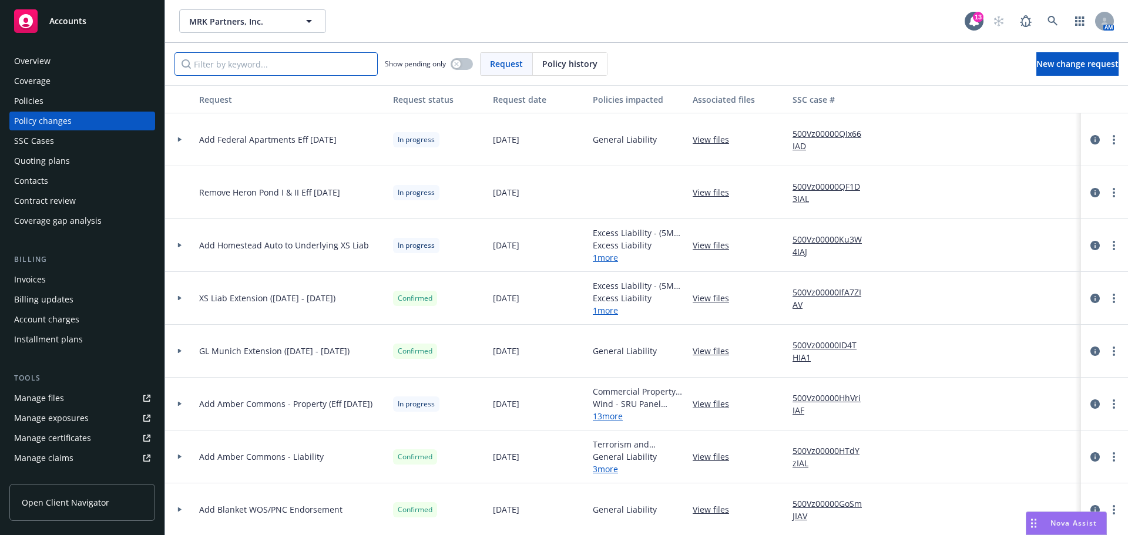
click at [276, 70] on input "Filter by keyword..." at bounding box center [275, 63] width 203 height 23
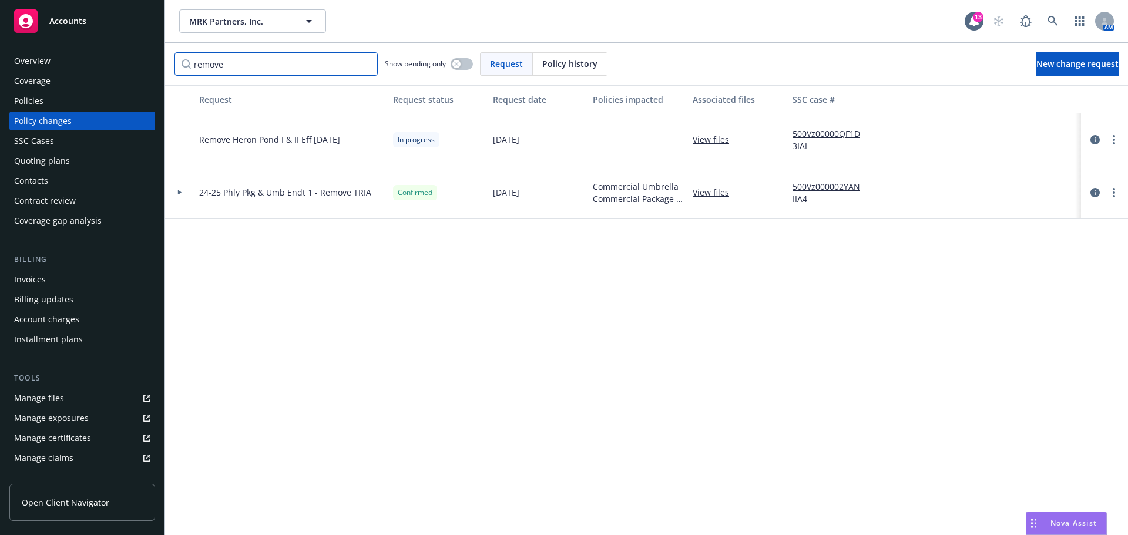
type input "remove"
